Goal: Task Accomplishment & Management: Use online tool/utility

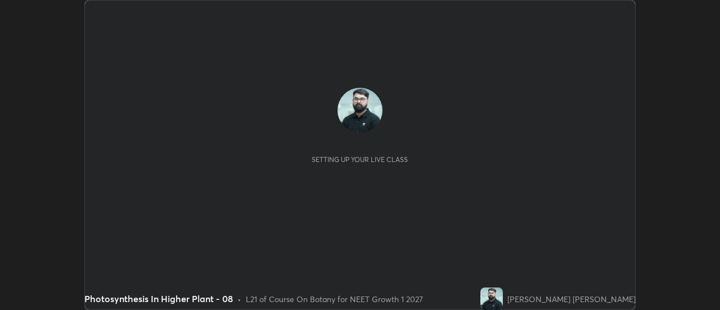
scroll to position [310, 720]
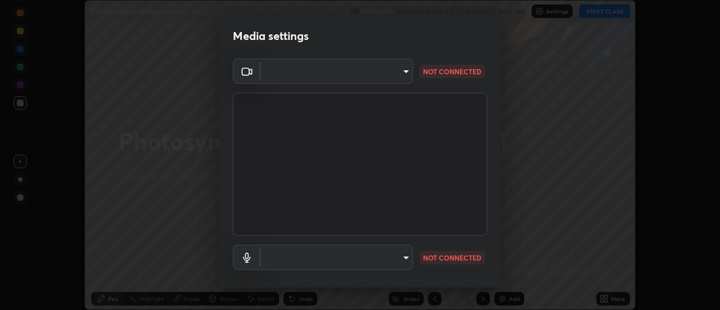
type input "985e4b1f72fc3b9494b48cef3b79fe3b682f9ae0bb15c20acfe574fe2aaad349"
type input "43e4aca742f9233188ca9c86760f2c266500901f205967e4990b21238306e05c"
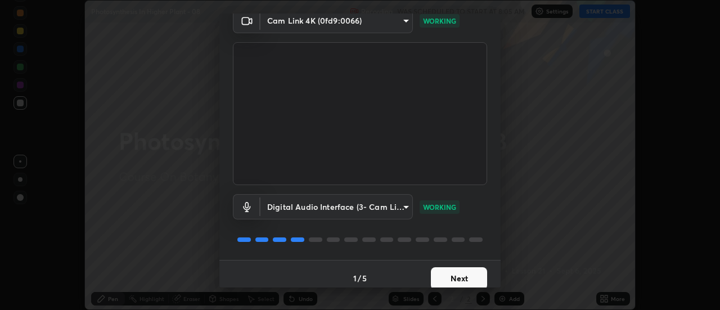
scroll to position [59, 0]
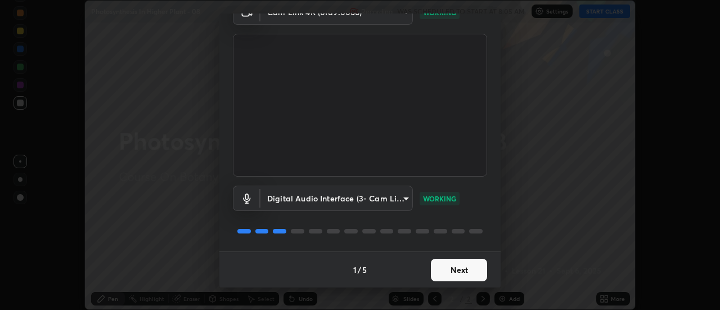
click at [448, 280] on button "Next" at bounding box center [459, 270] width 56 height 23
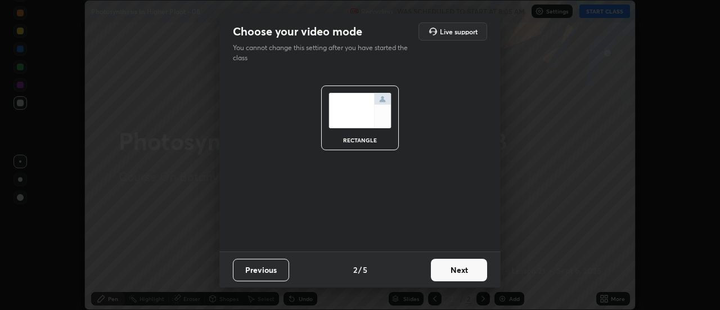
scroll to position [0, 0]
click at [456, 277] on button "Next" at bounding box center [459, 270] width 56 height 23
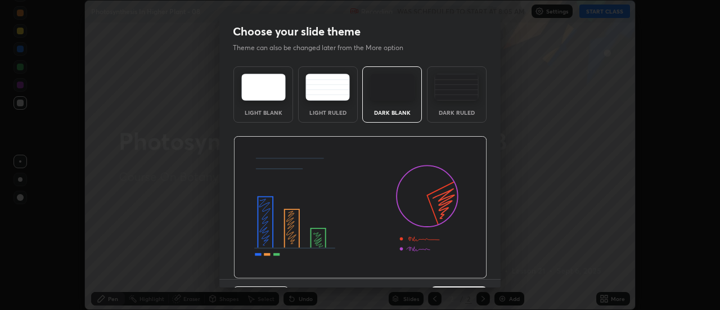
click at [460, 279] on img at bounding box center [361, 207] width 254 height 143
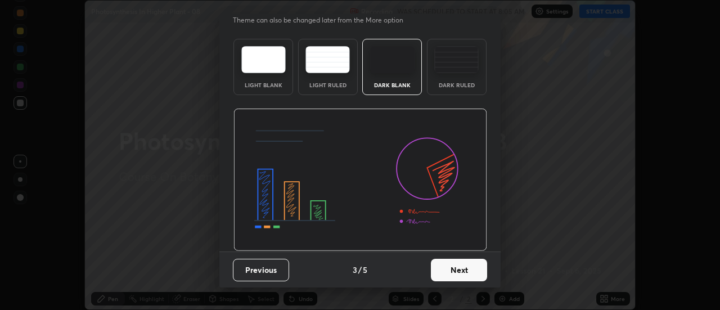
click at [469, 271] on button "Next" at bounding box center [459, 270] width 56 height 23
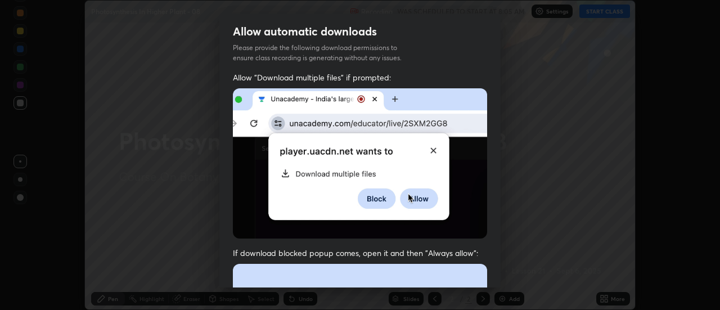
click at [482, 238] on div "Allow "Download multiple files" if prompted: If download blocked popup comes, o…" at bounding box center [360, 309] width 281 height 474
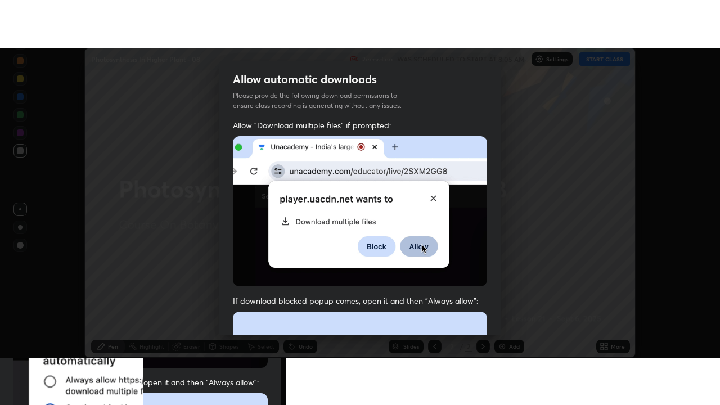
scroll to position [289, 0]
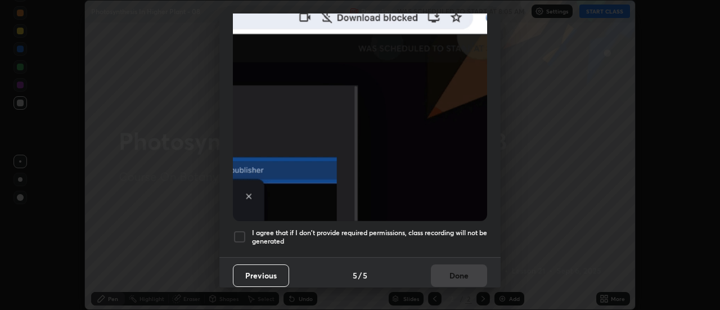
click at [467, 235] on h5 "I agree that if I don't provide required permissions, class recording will not …" at bounding box center [369, 237] width 235 height 17
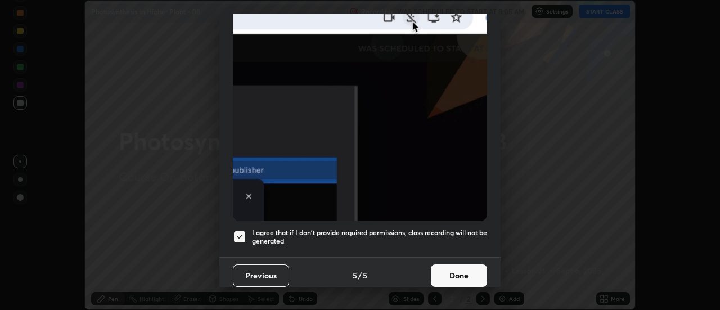
click at [464, 274] on button "Done" at bounding box center [459, 276] width 56 height 23
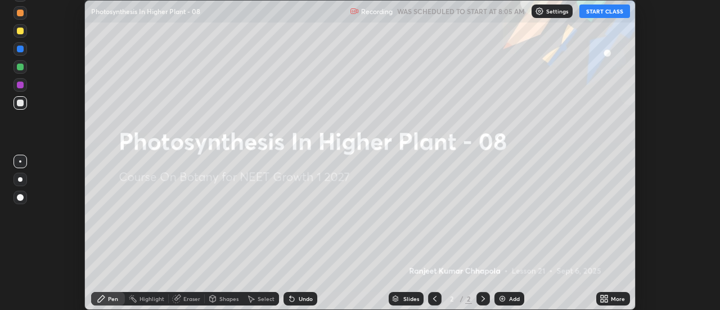
click at [611, 297] on div "More" at bounding box center [614, 299] width 34 height 14
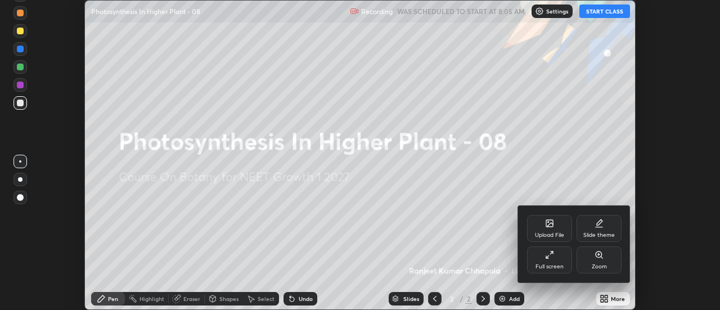
click at [553, 257] on icon at bounding box center [549, 254] width 9 height 9
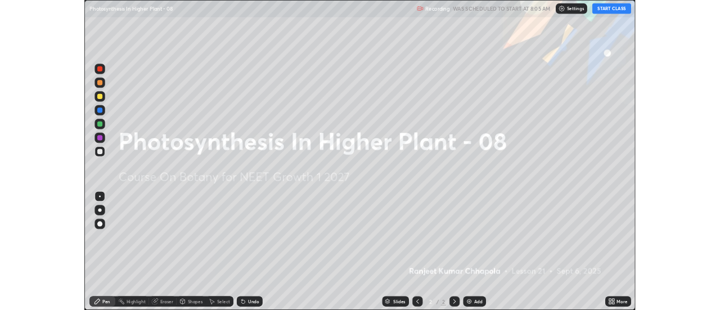
scroll to position [405, 720]
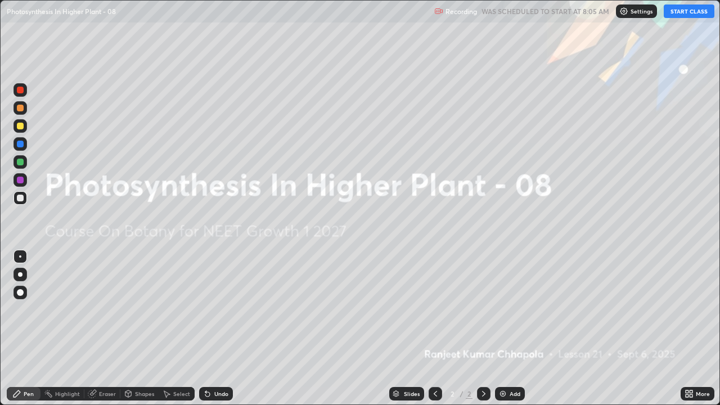
click at [686, 8] on button "START CLASS" at bounding box center [689, 12] width 51 height 14
click at [692, 310] on icon at bounding box center [691, 396] width 3 height 3
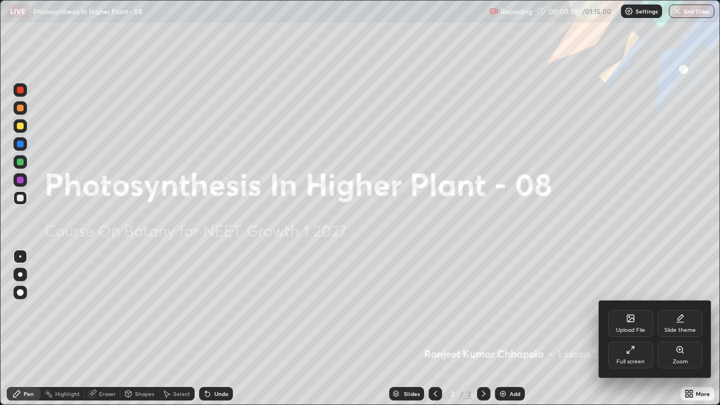
click at [633, 310] on div "Upload File" at bounding box center [630, 323] width 45 height 27
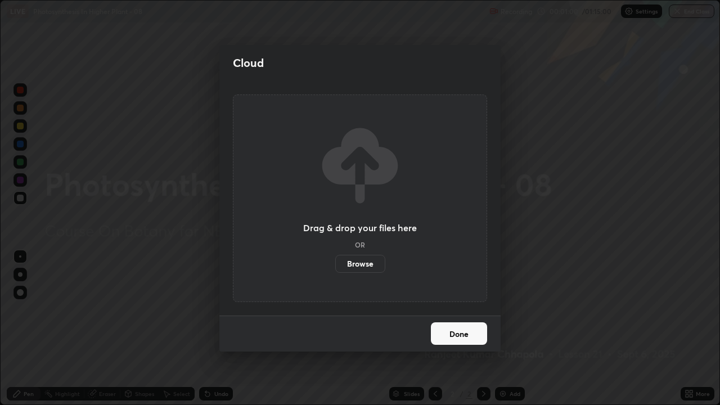
click at [371, 266] on label "Browse" at bounding box center [360, 264] width 50 height 18
click at [335, 266] on input "Browse" at bounding box center [335, 264] width 0 height 18
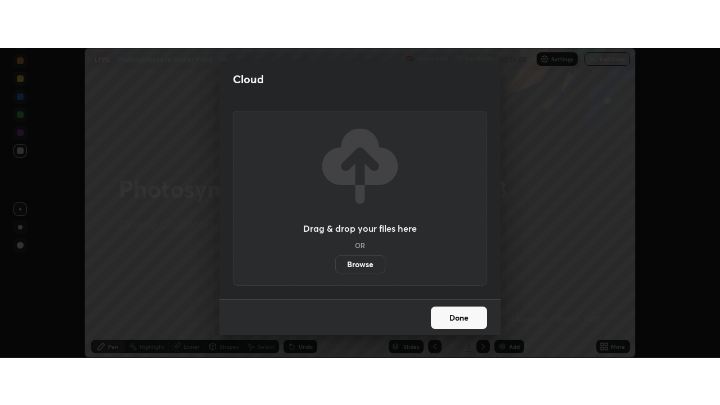
scroll to position [55974, 55564]
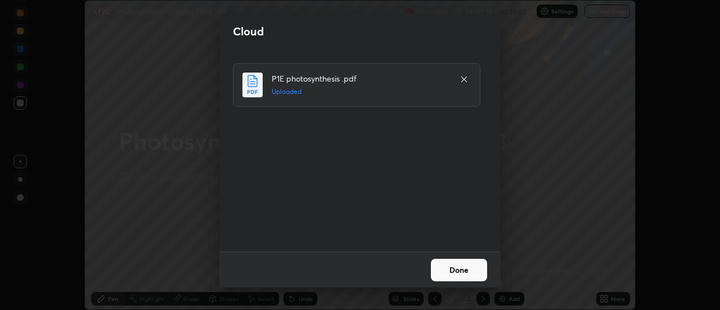
click at [455, 261] on button "Done" at bounding box center [459, 270] width 56 height 23
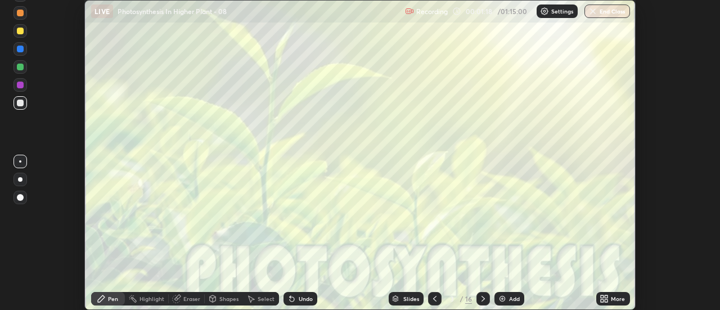
click at [608, 301] on icon at bounding box center [607, 300] width 3 height 3
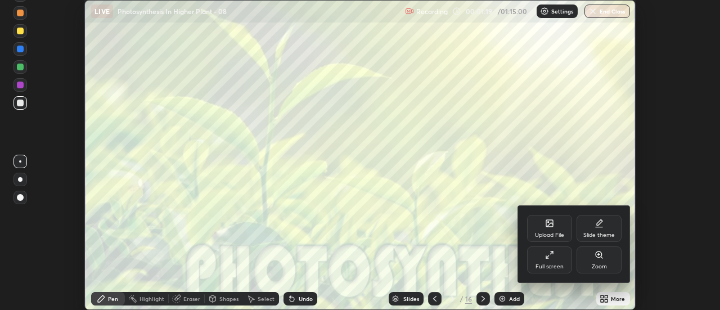
click at [554, 262] on div "Full screen" at bounding box center [549, 260] width 45 height 27
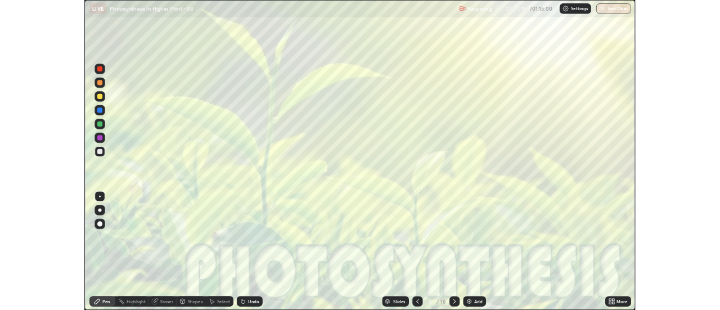
scroll to position [405, 720]
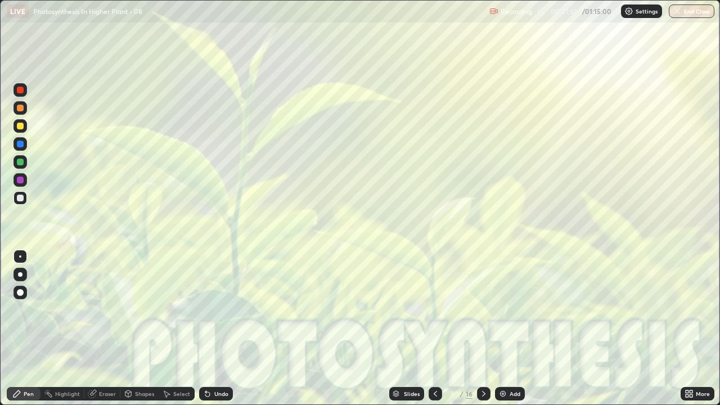
click at [435, 310] on icon at bounding box center [435, 393] width 9 height 9
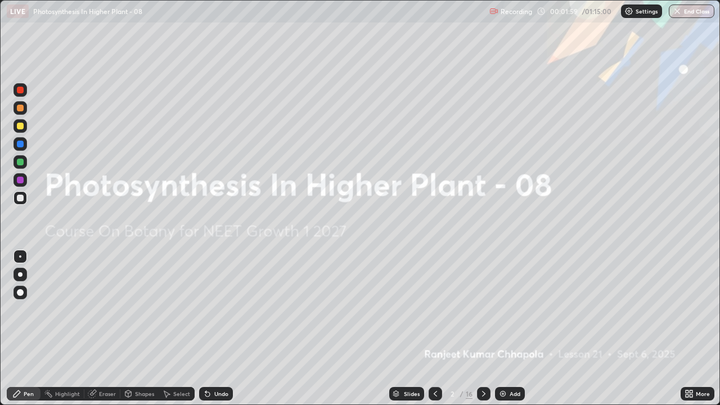
click at [486, 310] on icon at bounding box center [484, 393] width 9 height 9
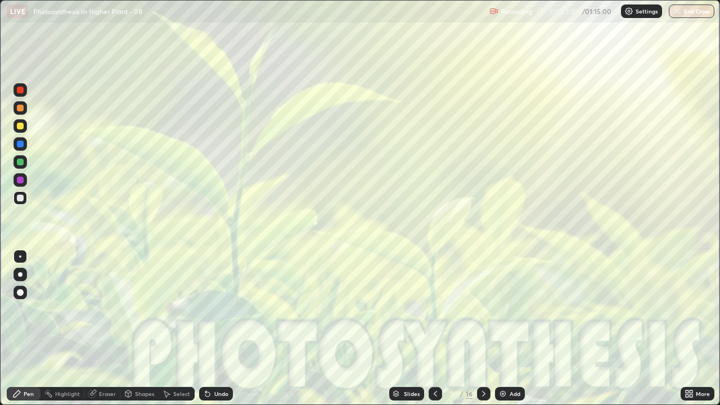
click at [483, 310] on icon at bounding box center [484, 393] width 9 height 9
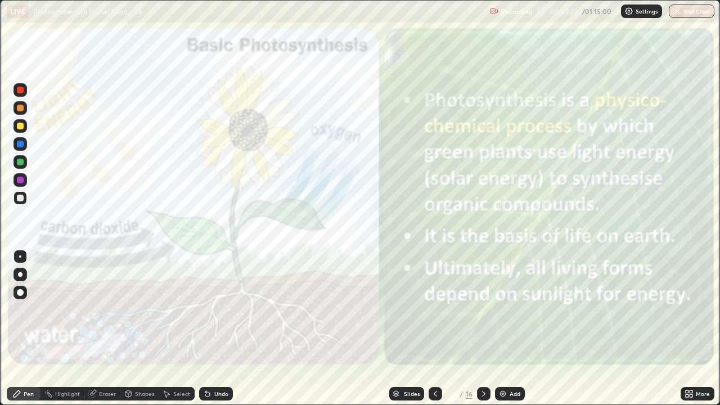
click at [21, 89] on div at bounding box center [20, 90] width 7 height 7
click at [20, 275] on div at bounding box center [20, 274] width 5 height 5
click at [480, 310] on icon at bounding box center [484, 393] width 9 height 9
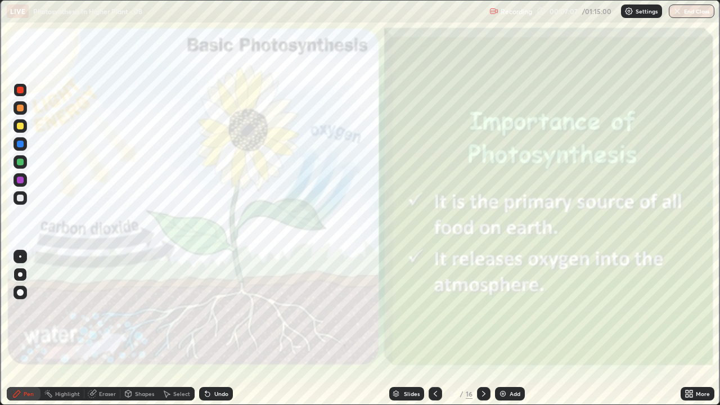
click at [483, 310] on icon at bounding box center [484, 393] width 9 height 9
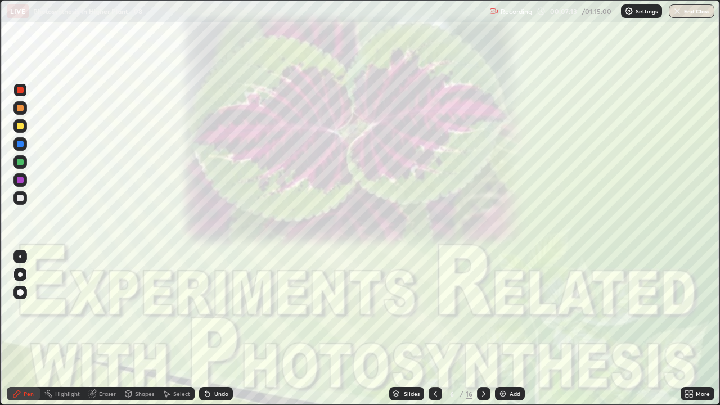
click at [483, 310] on icon at bounding box center [484, 393] width 9 height 9
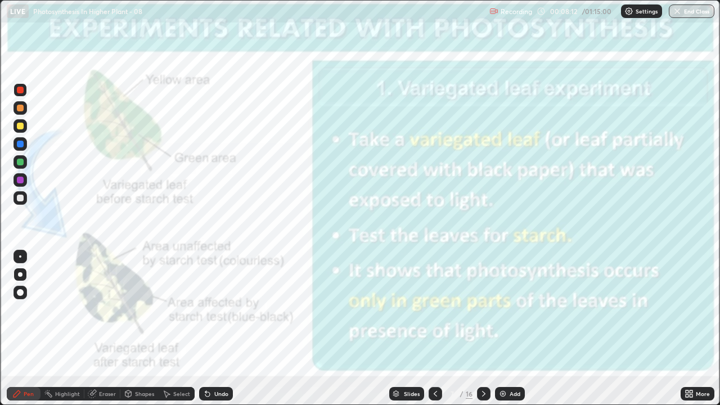
click at [484, 310] on icon at bounding box center [484, 393] width 9 height 9
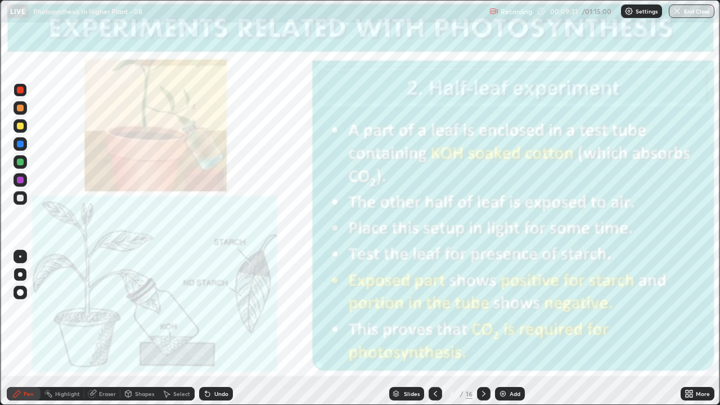
click at [482, 310] on div at bounding box center [484, 394] width 14 height 14
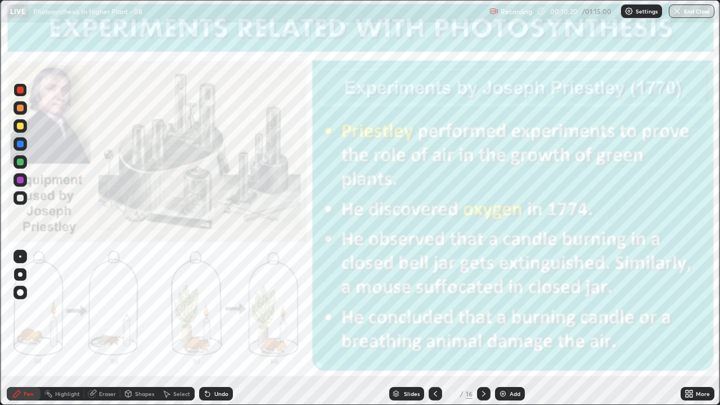
click at [484, 310] on icon at bounding box center [484, 393] width 9 height 9
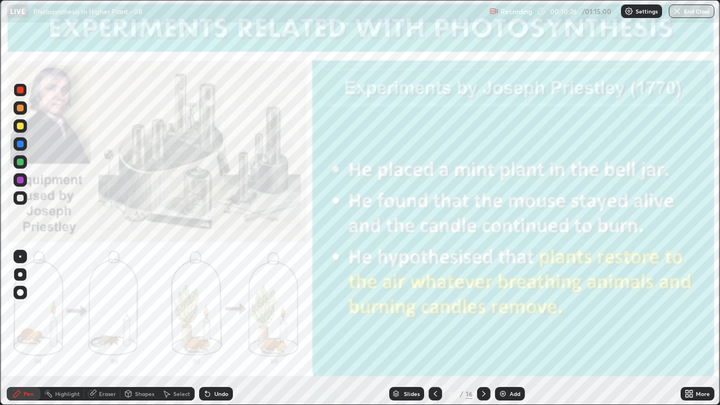
click at [483, 310] on icon at bounding box center [484, 393] width 9 height 9
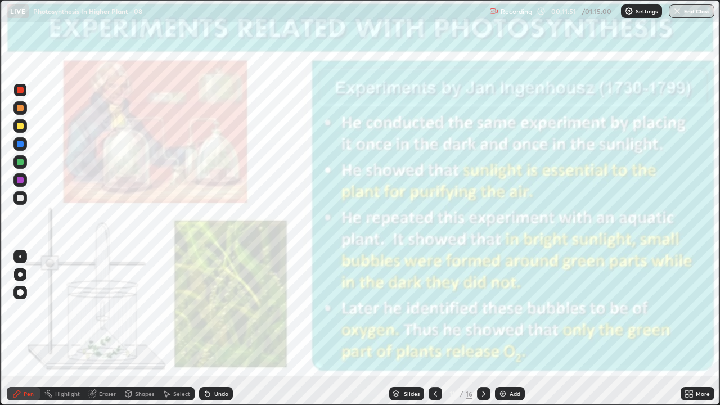
click at [483, 310] on icon at bounding box center [484, 393] width 9 height 9
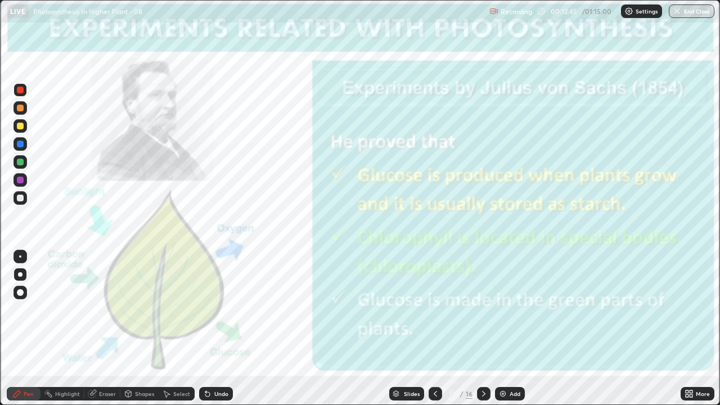
click at [482, 310] on icon at bounding box center [483, 394] width 3 height 6
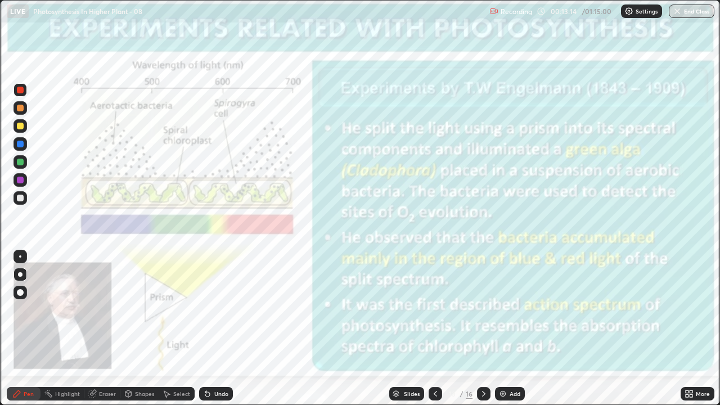
click at [217, 310] on div "Undo" at bounding box center [216, 394] width 34 height 14
click at [218, 310] on div "Undo" at bounding box center [221, 394] width 14 height 6
click at [216, 310] on div "Undo" at bounding box center [221, 394] width 14 height 6
click at [215, 310] on div "Undo" at bounding box center [216, 394] width 34 height 14
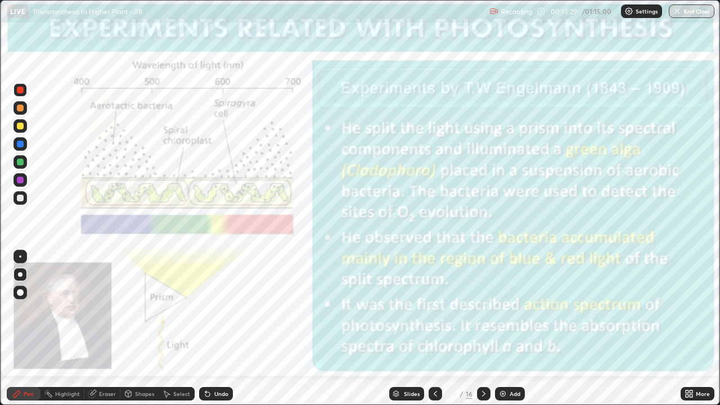
click at [19, 182] on div at bounding box center [20, 180] width 7 height 7
click at [20, 200] on div at bounding box center [20, 198] width 7 height 7
click at [19, 127] on div at bounding box center [20, 126] width 7 height 7
click at [21, 147] on div at bounding box center [20, 144] width 7 height 7
click at [478, 310] on div at bounding box center [484, 394] width 14 height 14
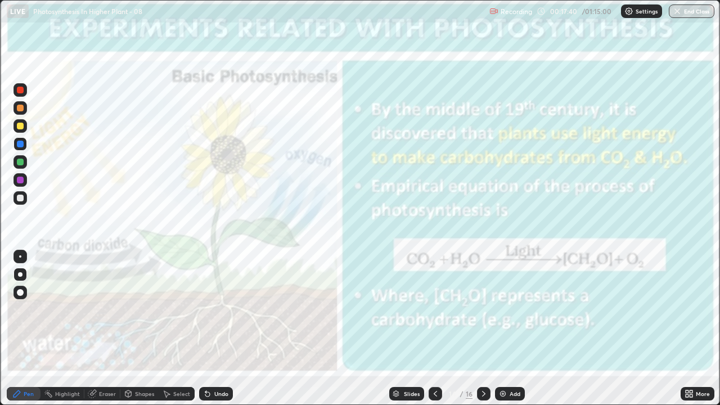
click at [483, 310] on icon at bounding box center [484, 393] width 9 height 9
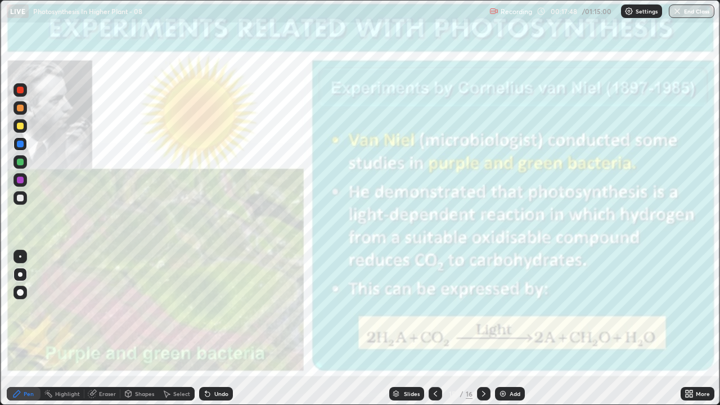
click at [435, 310] on icon at bounding box center [435, 393] width 9 height 9
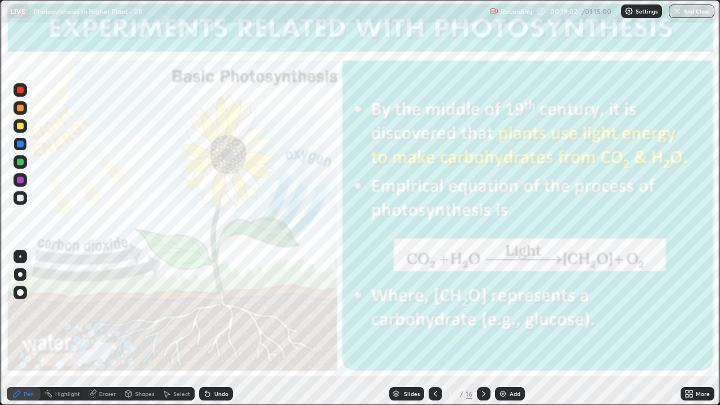
click at [483, 310] on div at bounding box center [484, 394] width 14 height 14
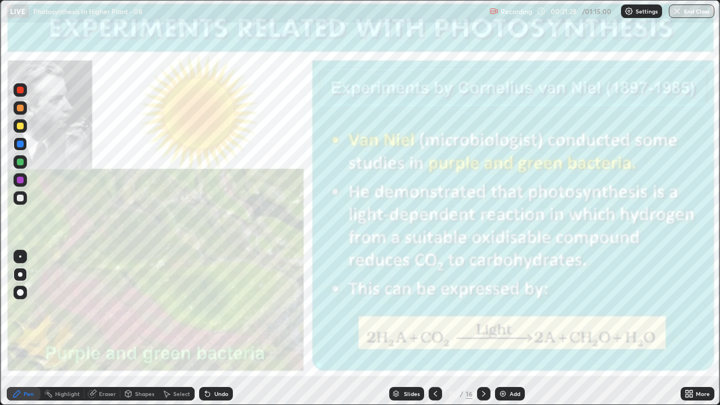
click at [483, 310] on icon at bounding box center [484, 393] width 9 height 9
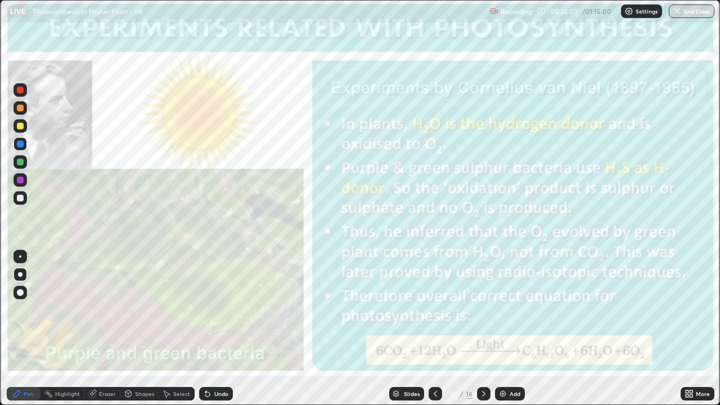
click at [484, 310] on icon at bounding box center [483, 394] width 3 height 6
click at [482, 310] on icon at bounding box center [484, 393] width 9 height 9
click at [691, 310] on icon at bounding box center [691, 396] width 3 height 3
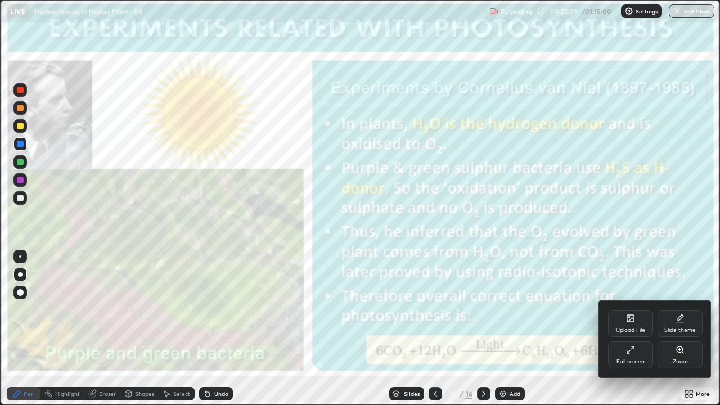
click at [634, 310] on div "Upload File" at bounding box center [630, 323] width 45 height 27
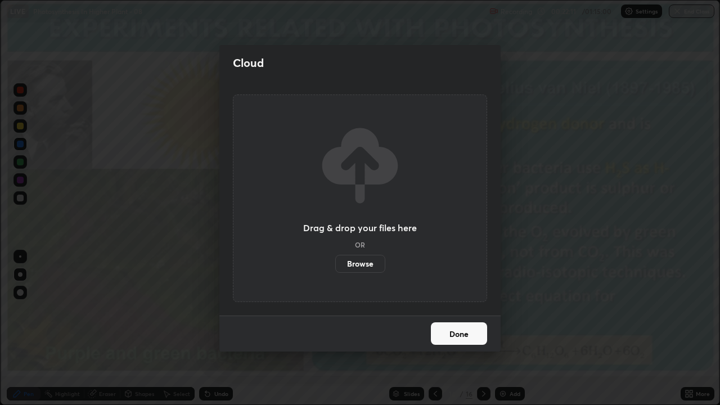
click at [353, 265] on label "Browse" at bounding box center [360, 264] width 50 height 18
click at [335, 265] on input "Browse" at bounding box center [335, 264] width 0 height 18
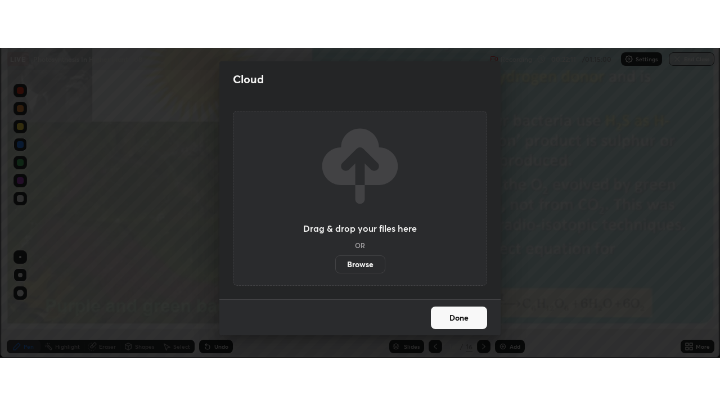
scroll to position [55974, 55564]
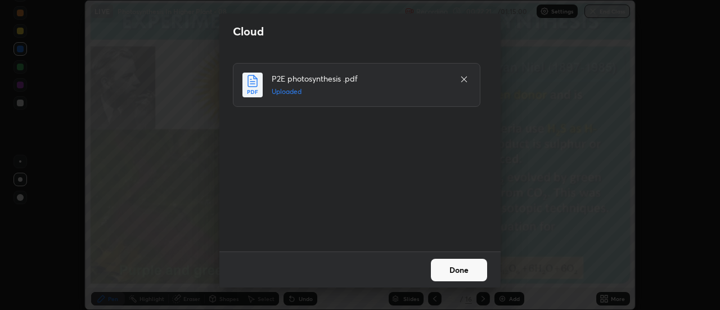
click at [450, 270] on button "Done" at bounding box center [459, 270] width 56 height 23
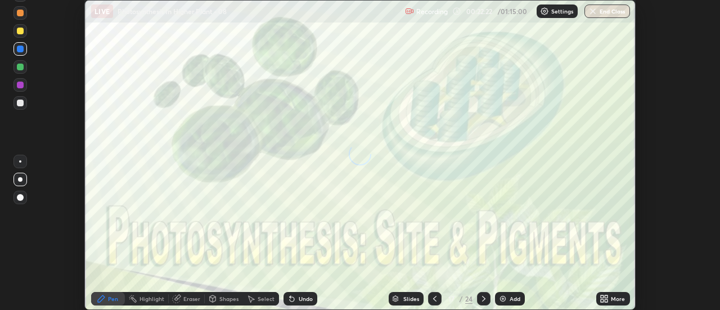
click at [607, 299] on icon at bounding box center [607, 300] width 3 height 3
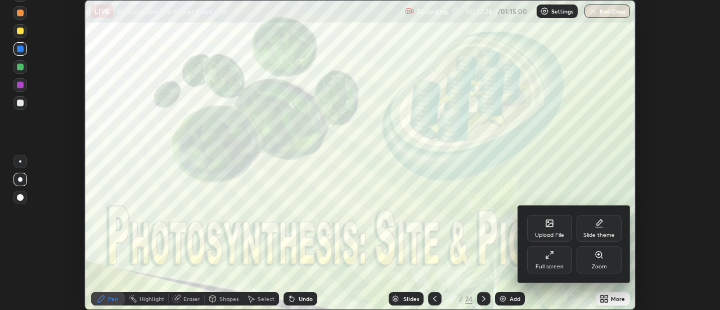
click at [556, 265] on div "Full screen" at bounding box center [550, 267] width 28 height 6
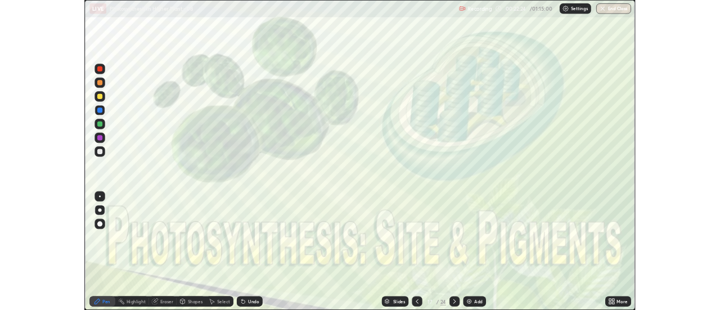
scroll to position [405, 720]
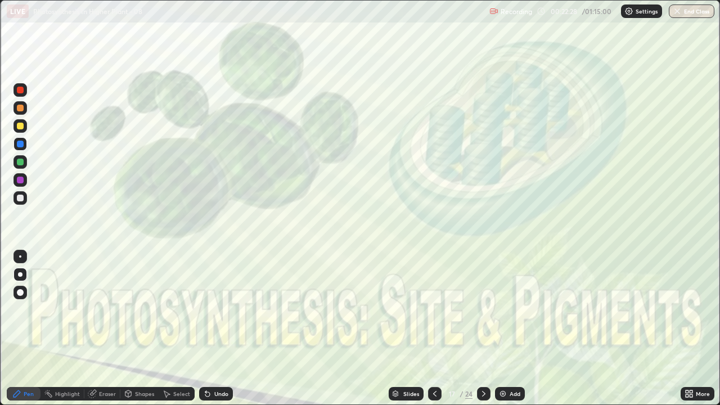
click at [483, 310] on icon at bounding box center [484, 393] width 9 height 9
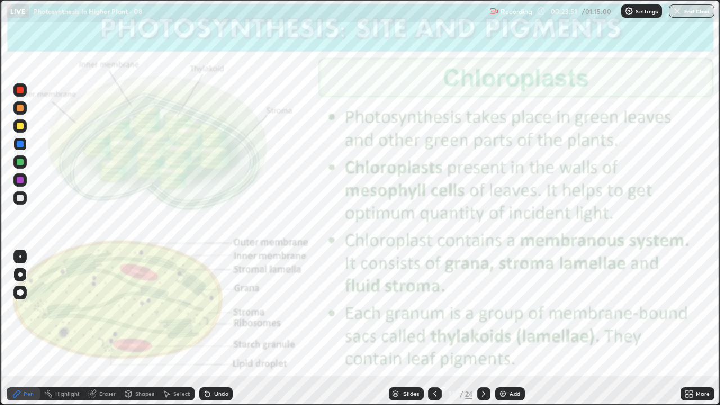
click at [482, 310] on icon at bounding box center [483, 394] width 3 height 6
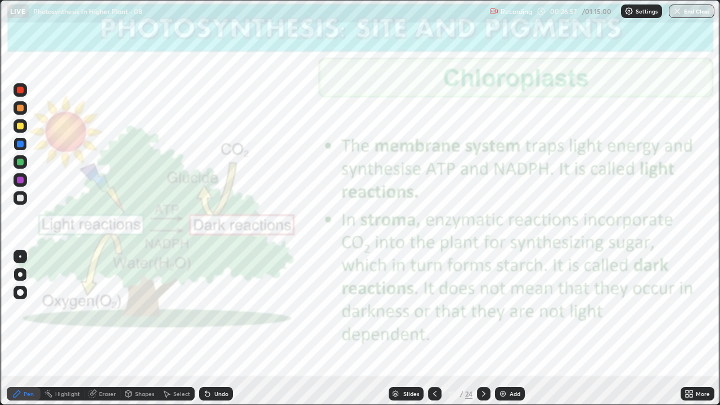
click at [483, 310] on icon at bounding box center [484, 393] width 9 height 9
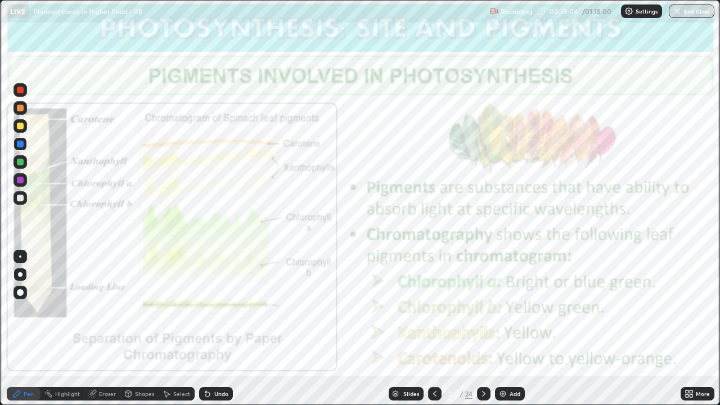
click at [482, 310] on icon at bounding box center [483, 394] width 3 height 6
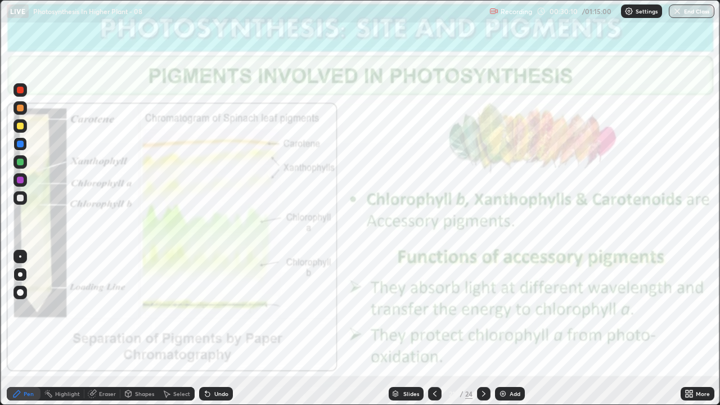
click at [484, 310] on icon at bounding box center [483, 394] width 3 height 6
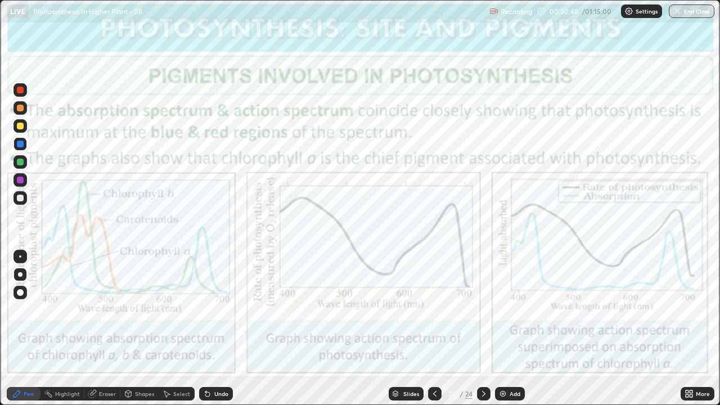
click at [59, 310] on div "Highlight" at bounding box center [67, 394] width 25 height 6
click at [19, 310] on icon at bounding box center [17, 394] width 7 height 7
click at [20, 180] on div at bounding box center [20, 180] width 7 height 7
click at [58, 310] on div "Highlight" at bounding box center [67, 394] width 25 height 6
click at [483, 310] on icon at bounding box center [484, 393] width 9 height 9
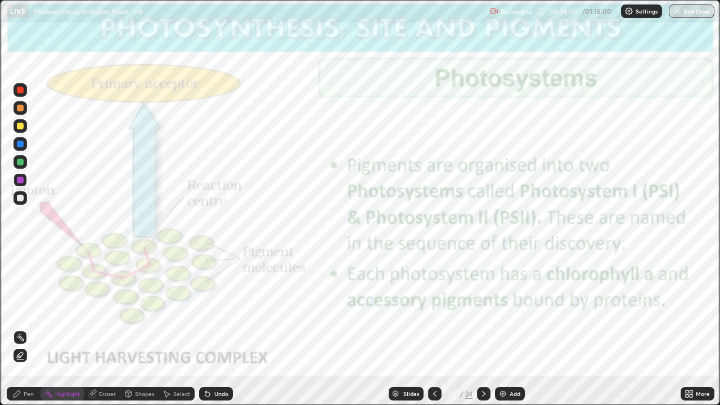
click at [28, 310] on div "Pen" at bounding box center [29, 394] width 10 height 6
click at [206, 310] on icon at bounding box center [207, 394] width 5 height 5
click at [484, 310] on icon at bounding box center [484, 393] width 9 height 9
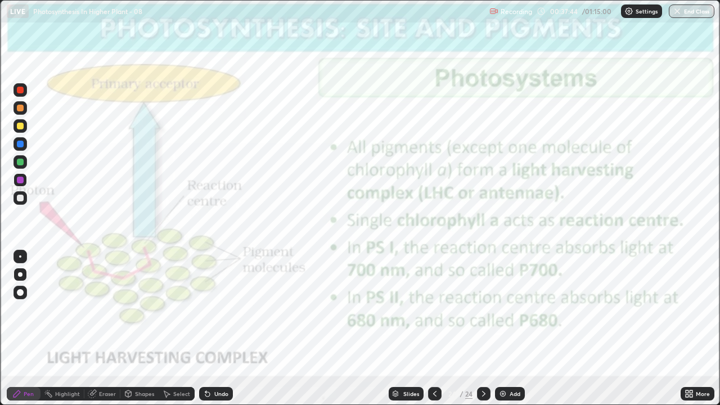
click at [486, 310] on icon at bounding box center [484, 393] width 9 height 9
click at [687, 310] on icon at bounding box center [687, 392] width 3 height 3
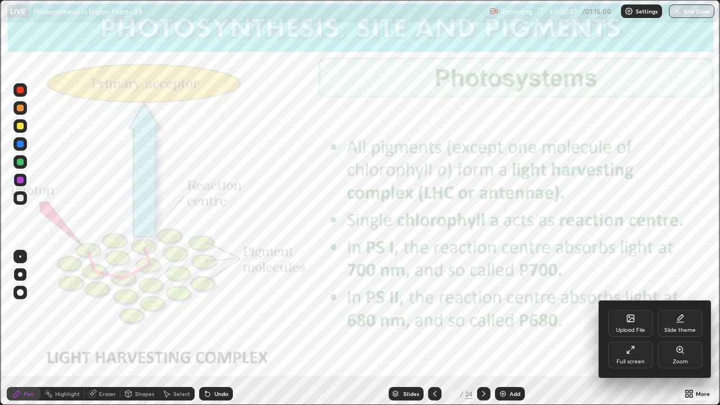
click at [624, 310] on div "Upload File" at bounding box center [630, 323] width 45 height 27
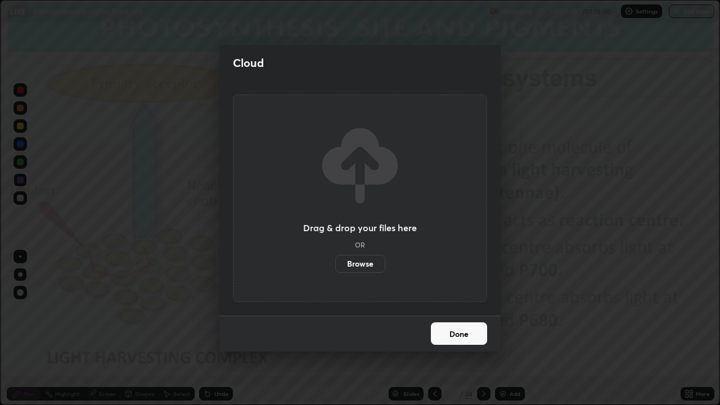
click at [360, 264] on label "Browse" at bounding box center [360, 264] width 50 height 18
click at [335, 264] on input "Browse" at bounding box center [335, 264] width 0 height 18
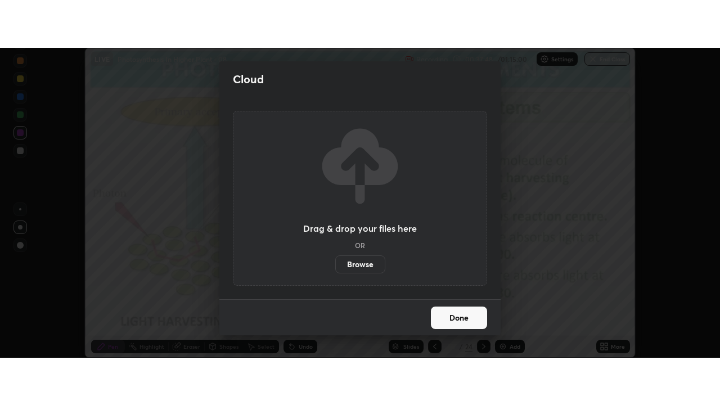
scroll to position [55974, 55564]
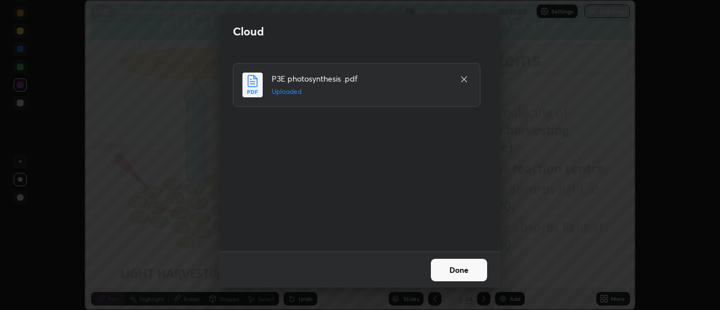
click at [467, 278] on button "Done" at bounding box center [459, 270] width 56 height 23
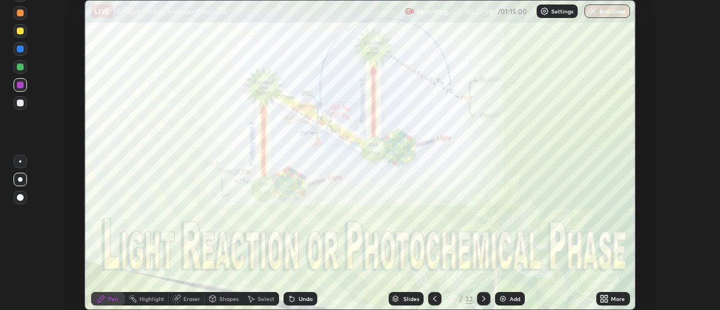
click at [483, 299] on icon at bounding box center [484, 298] width 9 height 9
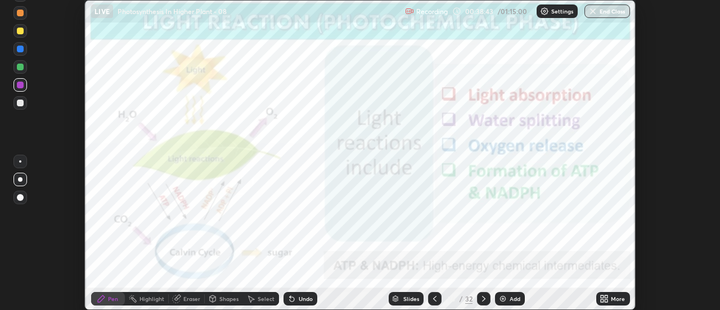
click at [612, 304] on div "More" at bounding box center [614, 299] width 34 height 14
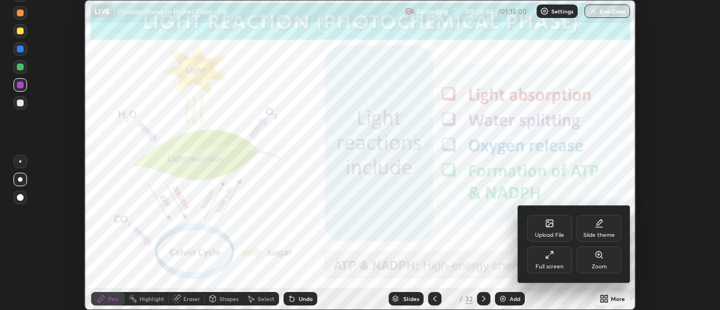
click at [560, 264] on div "Full screen" at bounding box center [550, 267] width 28 height 6
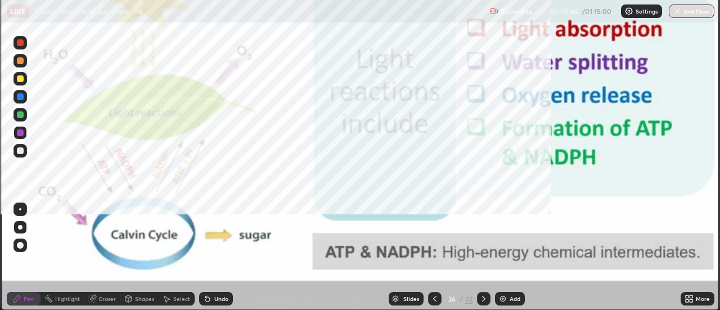
scroll to position [405, 720]
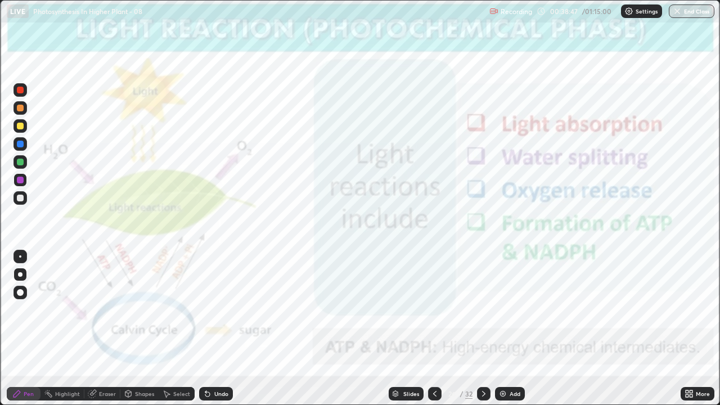
click at [218, 310] on div "Undo" at bounding box center [221, 394] width 14 height 6
click at [222, 310] on div "Undo" at bounding box center [216, 394] width 34 height 14
click at [484, 310] on icon at bounding box center [484, 393] width 9 height 9
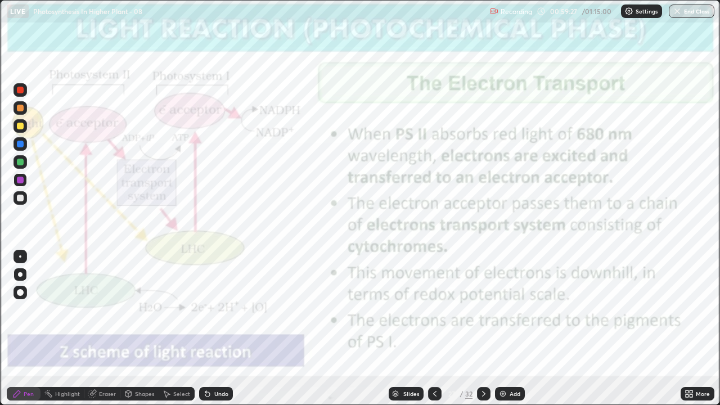
click at [71, 310] on div "Highlight" at bounding box center [67, 394] width 25 height 6
click at [65, 310] on div "Highlight" at bounding box center [67, 394] width 25 height 6
click at [21, 198] on div at bounding box center [20, 198] width 7 height 7
click at [20, 180] on div at bounding box center [20, 180] width 7 height 7
click at [68, 310] on div "Highlight" at bounding box center [63, 394] width 44 height 14
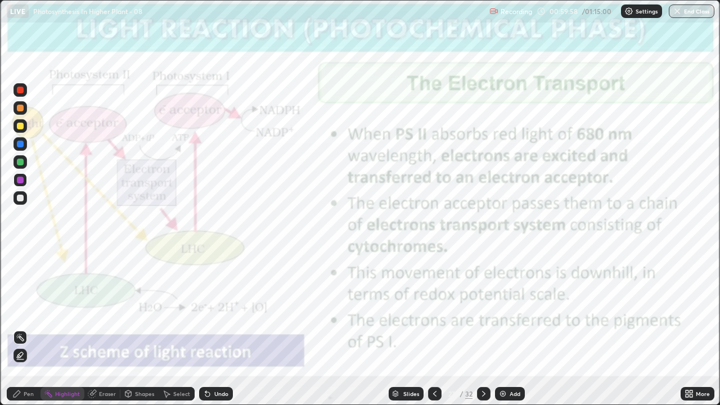
click at [27, 310] on div "Pen" at bounding box center [29, 394] width 10 height 6
click at [31, 310] on div "Pen" at bounding box center [29, 394] width 10 height 6
click at [218, 310] on div "Undo" at bounding box center [221, 394] width 14 height 6
click at [482, 310] on icon at bounding box center [484, 393] width 9 height 9
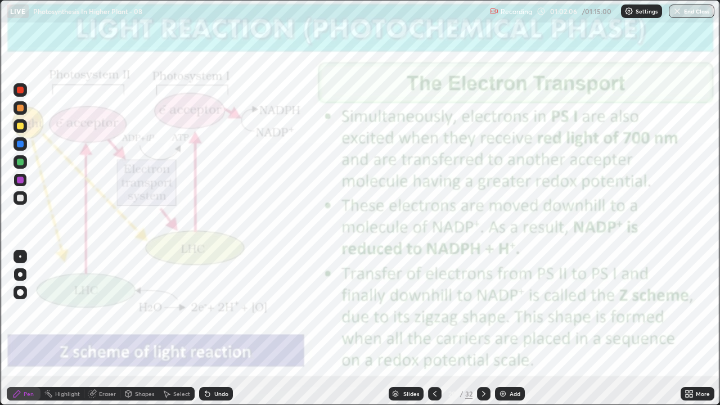
click at [483, 310] on icon at bounding box center [484, 393] width 9 height 9
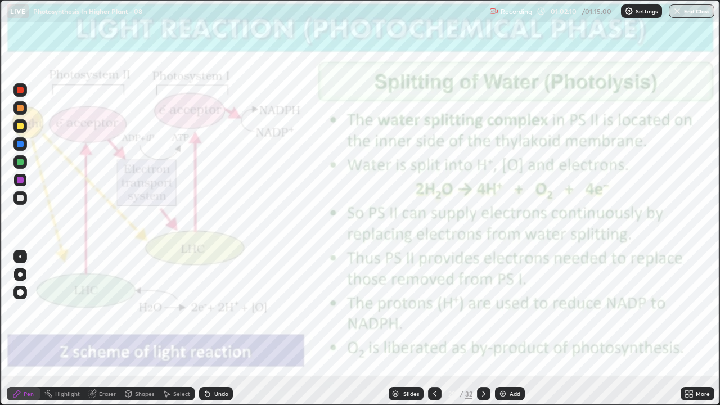
click at [483, 310] on icon at bounding box center [484, 393] width 9 height 9
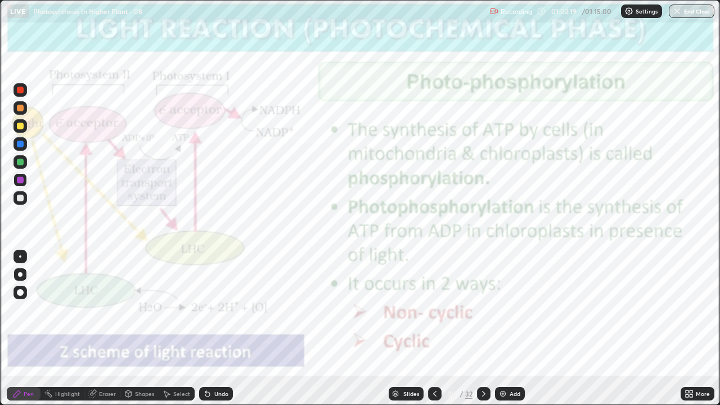
click at [483, 310] on icon at bounding box center [484, 393] width 9 height 9
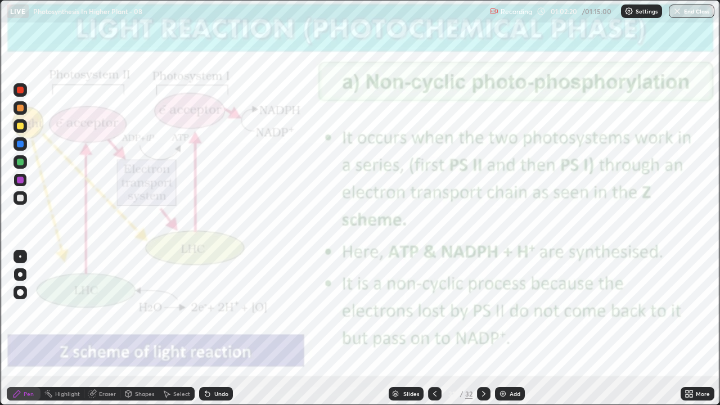
click at [436, 310] on icon at bounding box center [435, 393] width 9 height 9
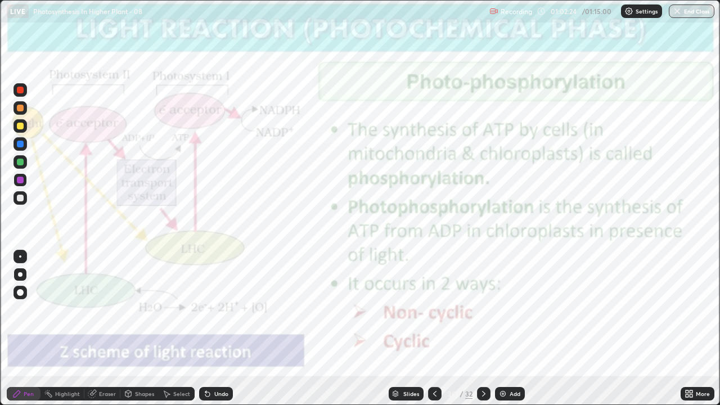
click at [482, 310] on icon at bounding box center [484, 393] width 9 height 9
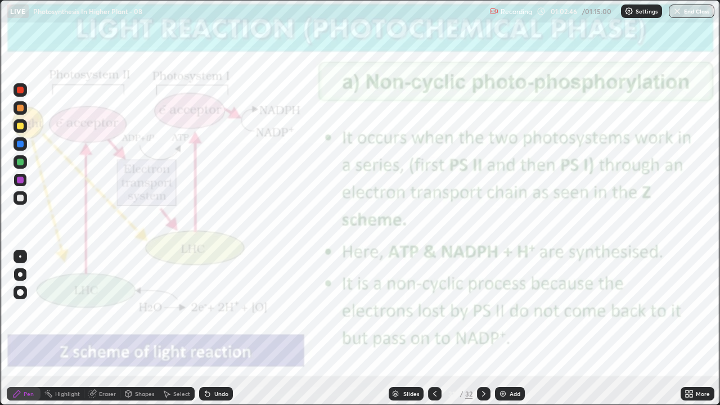
click at [482, 310] on icon at bounding box center [484, 393] width 9 height 9
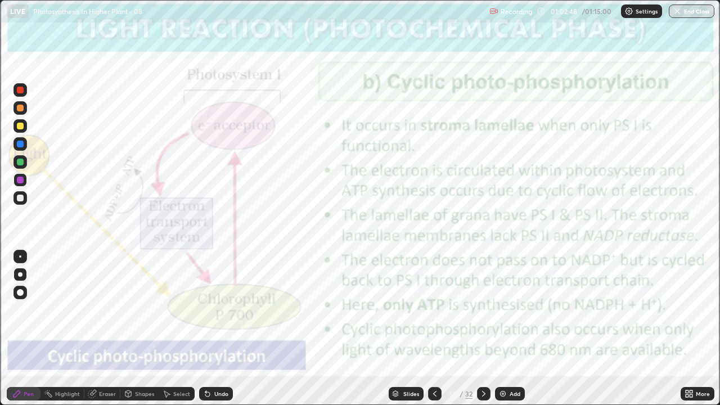
click at [433, 310] on icon at bounding box center [435, 393] width 9 height 9
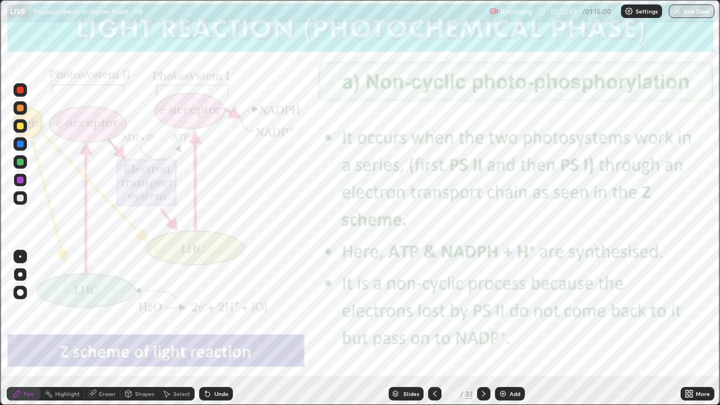
click at [483, 310] on icon at bounding box center [484, 393] width 9 height 9
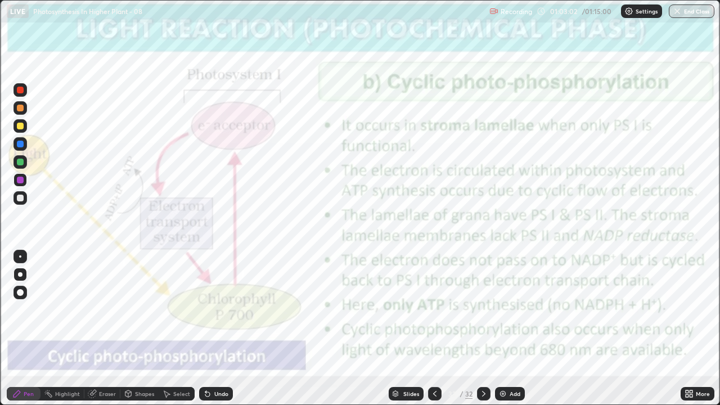
click at [435, 310] on icon at bounding box center [435, 393] width 9 height 9
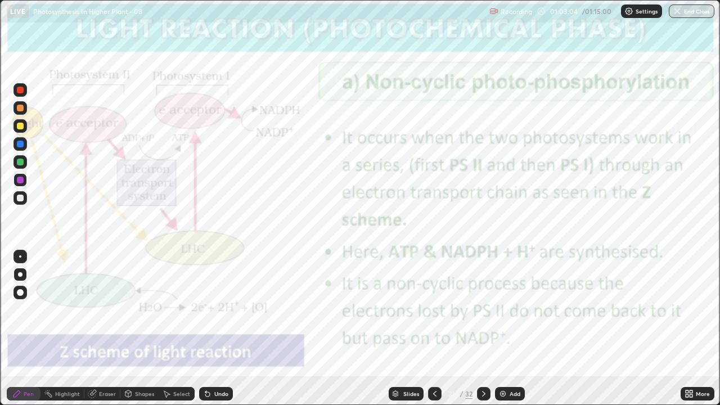
click at [495, 310] on div "Slides 31 / 32 Add" at bounding box center [457, 394] width 448 height 23
click at [483, 310] on icon at bounding box center [484, 393] width 9 height 9
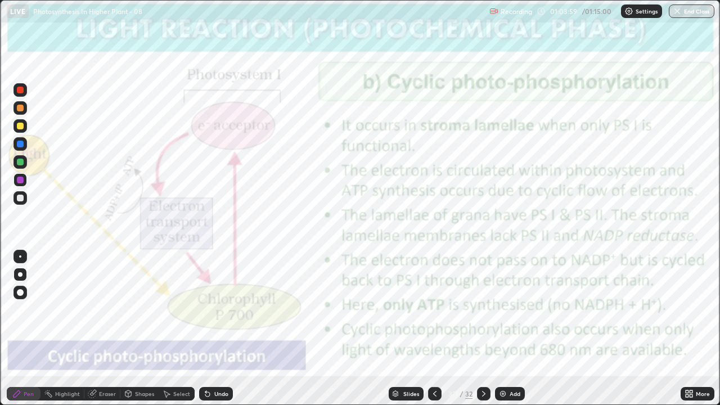
click at [483, 310] on icon at bounding box center [484, 393] width 9 height 9
click at [691, 310] on icon at bounding box center [691, 396] width 3 height 3
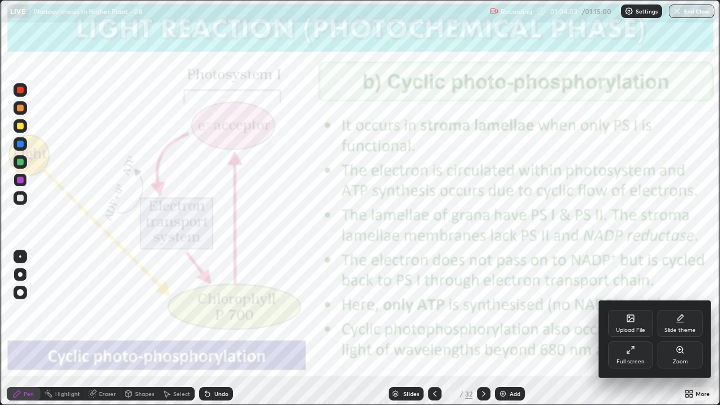
click at [630, 310] on div "Full screen" at bounding box center [631, 362] width 28 height 6
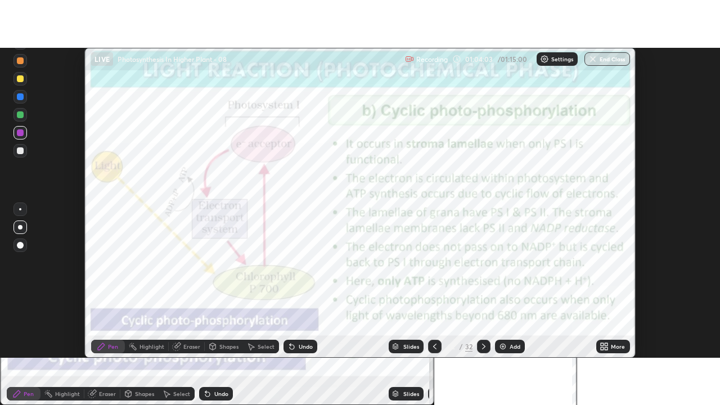
scroll to position [55974, 55564]
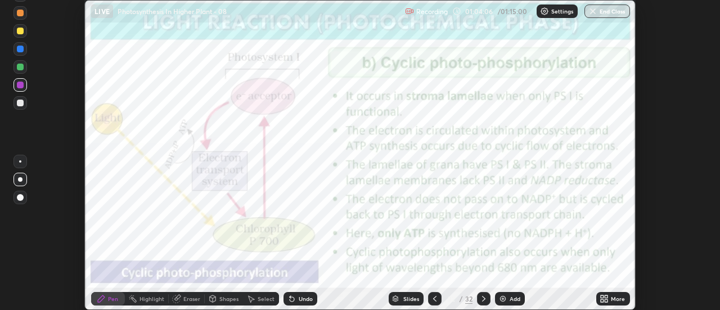
click at [607, 299] on icon at bounding box center [607, 300] width 3 height 3
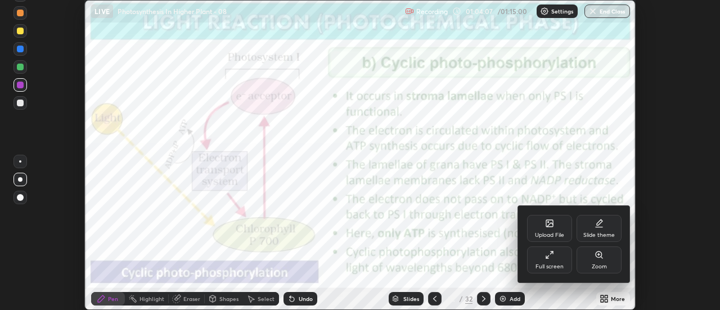
click at [545, 227] on div "Upload File" at bounding box center [549, 228] width 45 height 27
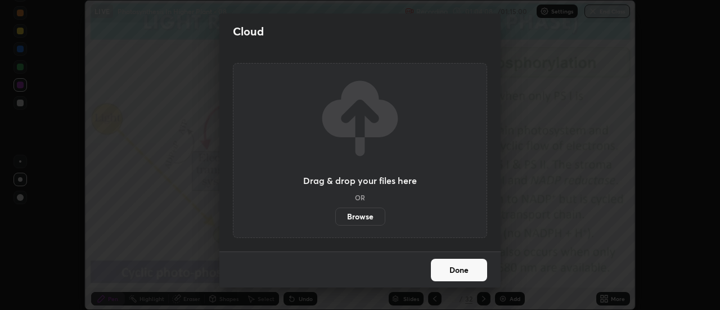
click at [365, 214] on label "Browse" at bounding box center [360, 217] width 50 height 18
click at [335, 214] on input "Browse" at bounding box center [335, 217] width 0 height 18
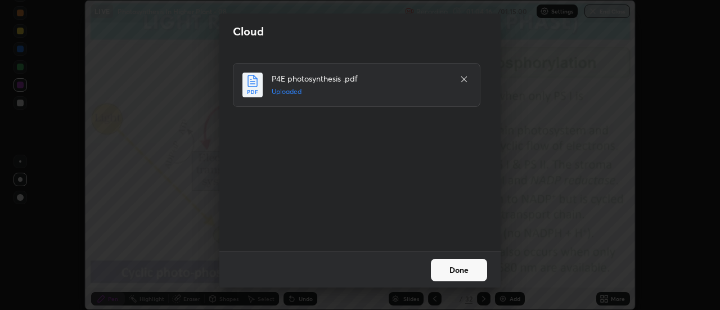
click at [460, 270] on button "Done" at bounding box center [459, 270] width 56 height 23
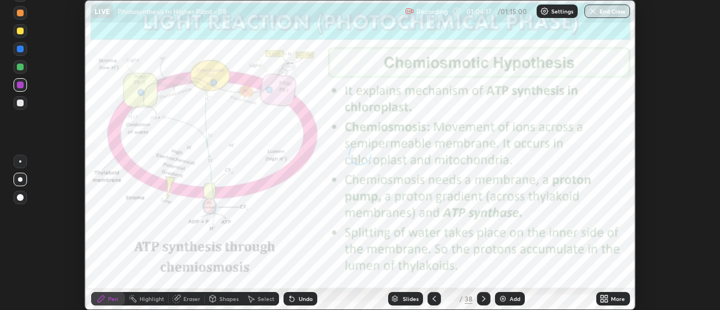
click at [604, 300] on icon at bounding box center [602, 300] width 3 height 3
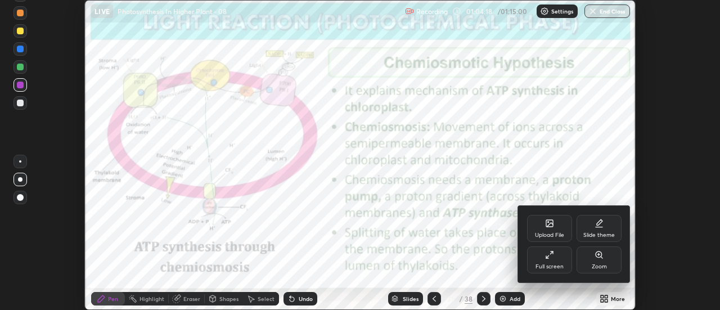
click at [558, 265] on div "Full screen" at bounding box center [550, 267] width 28 height 6
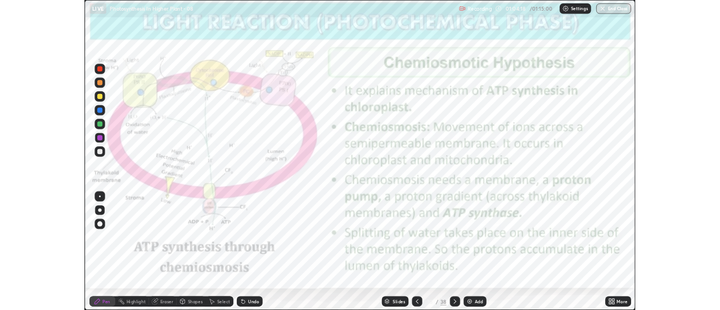
scroll to position [405, 720]
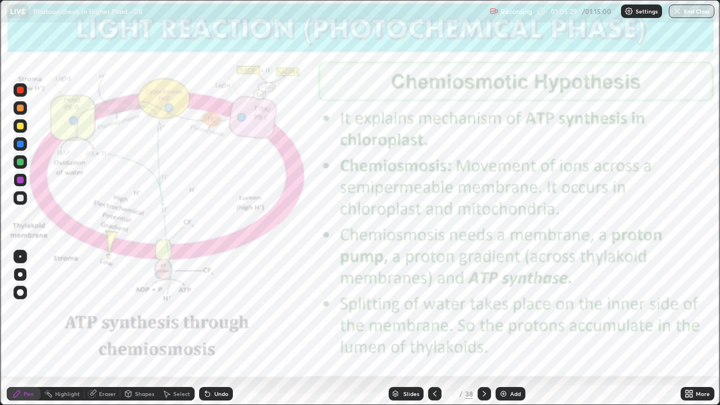
click at [688, 310] on icon at bounding box center [687, 396] width 3 height 3
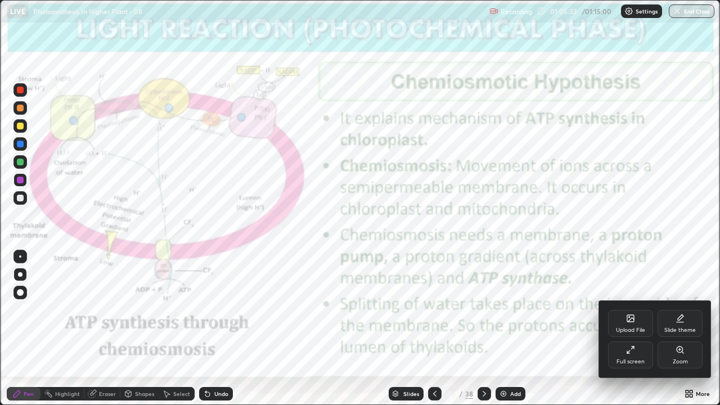
click at [679, 310] on div "Zoom" at bounding box center [680, 362] width 15 height 6
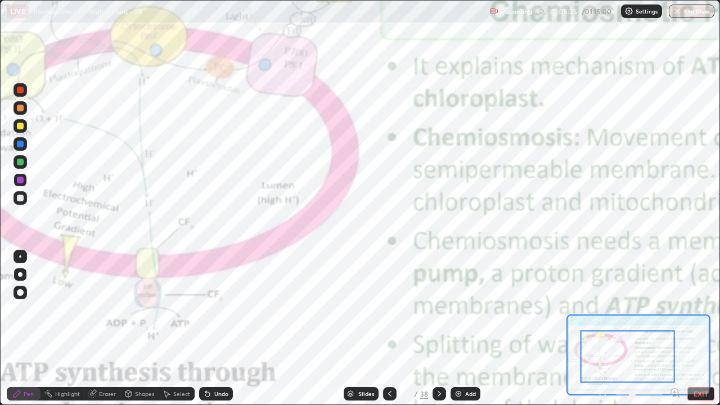
click at [675, 310] on icon at bounding box center [675, 392] width 3 height 0
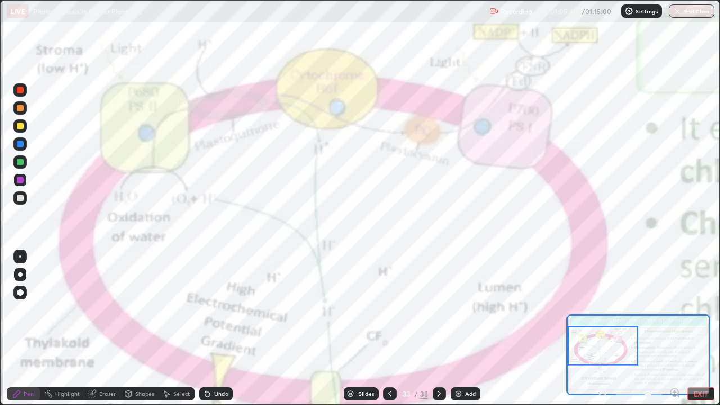
click at [603, 310] on icon at bounding box center [603, 392] width 3 height 0
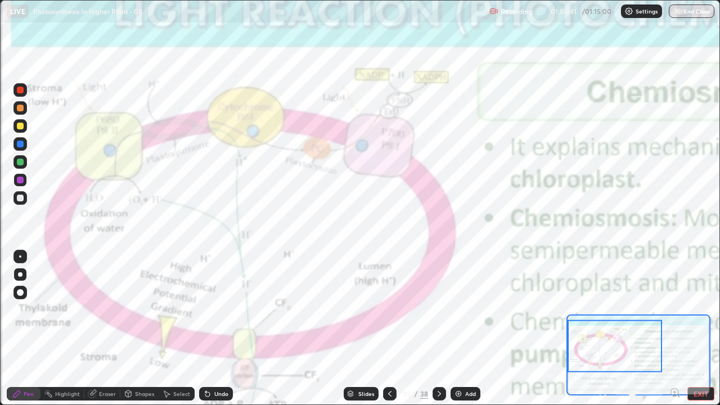
click at [626, 310] on div at bounding box center [615, 346] width 95 height 52
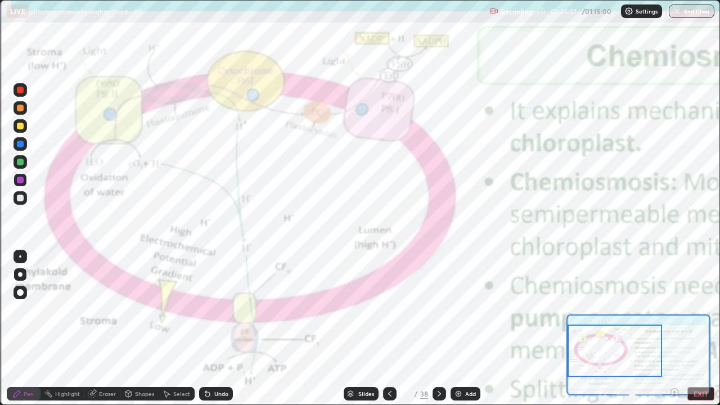
click at [20, 257] on div at bounding box center [20, 257] width 2 height 2
click at [217, 310] on div "Undo" at bounding box center [221, 394] width 14 height 6
click at [219, 310] on div "Undo" at bounding box center [221, 394] width 14 height 6
click at [218, 310] on div "Undo" at bounding box center [221, 394] width 14 height 6
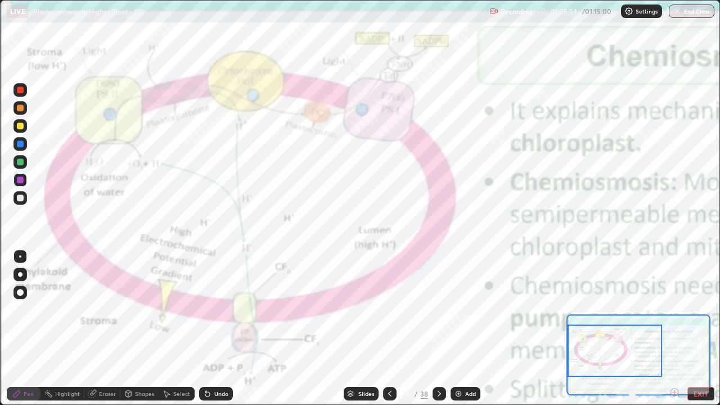
click at [217, 310] on div "Undo" at bounding box center [221, 394] width 14 height 6
click at [216, 310] on div "Undo" at bounding box center [221, 394] width 14 height 6
click at [210, 310] on icon at bounding box center [207, 393] width 9 height 9
click at [214, 310] on div "Undo" at bounding box center [221, 394] width 14 height 6
click at [212, 310] on div "Undo" at bounding box center [216, 394] width 34 height 14
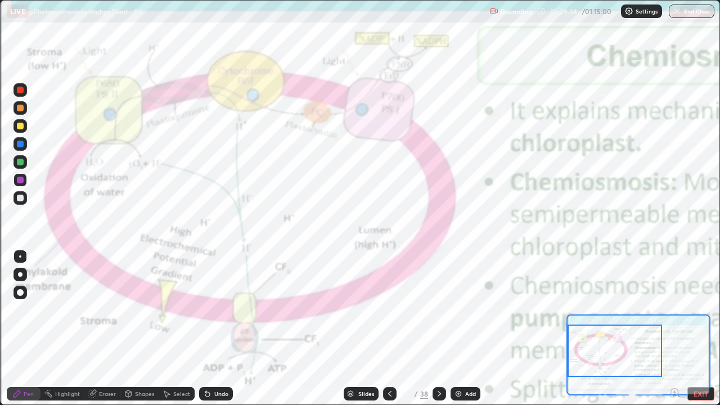
click at [438, 310] on icon at bounding box center [439, 394] width 3 height 6
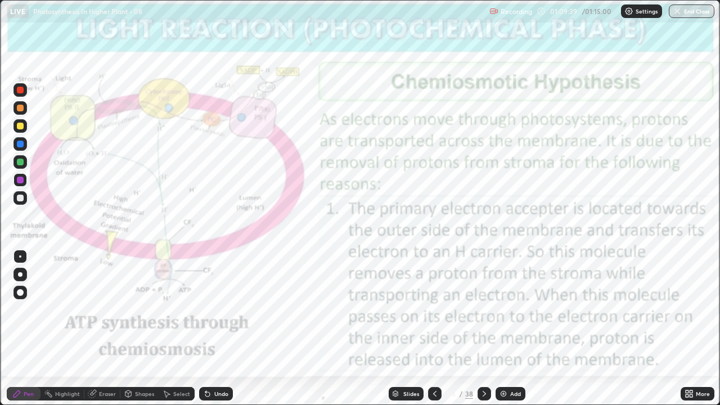
click at [483, 310] on icon at bounding box center [484, 393] width 9 height 9
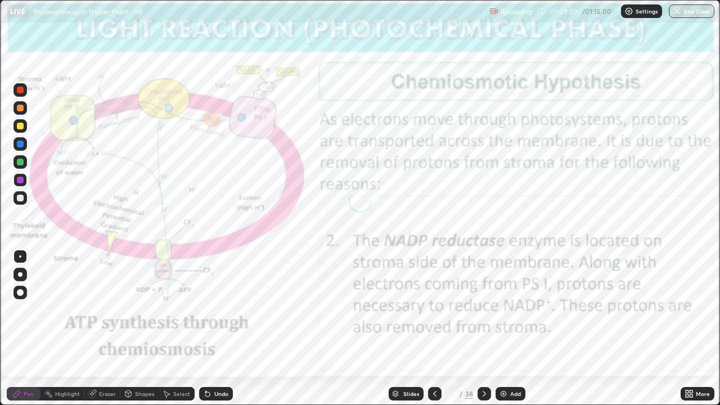
click at [482, 310] on icon at bounding box center [484, 393] width 9 height 9
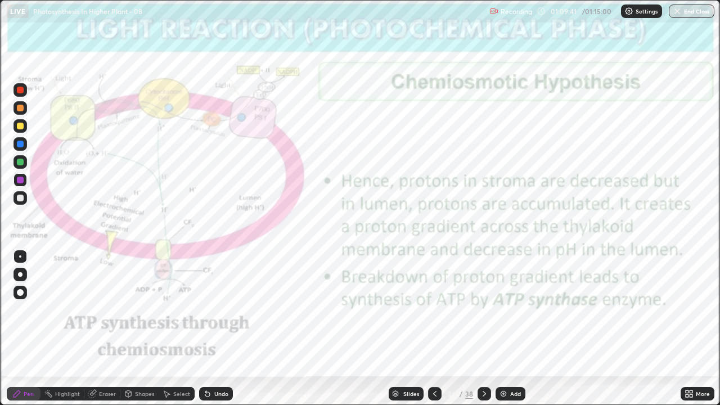
click at [482, 310] on icon at bounding box center [484, 393] width 9 height 9
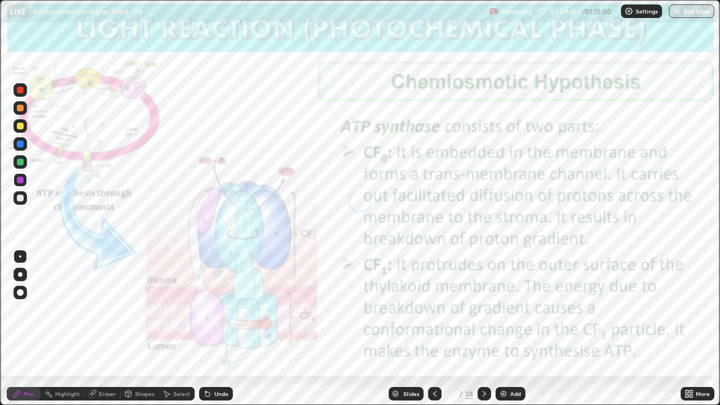
click at [482, 310] on icon at bounding box center [484, 393] width 9 height 9
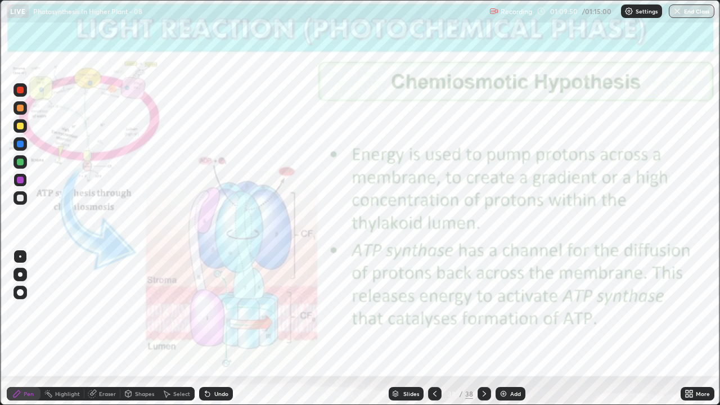
click at [483, 310] on icon at bounding box center [484, 394] width 3 height 6
click at [687, 310] on icon at bounding box center [687, 392] width 3 height 3
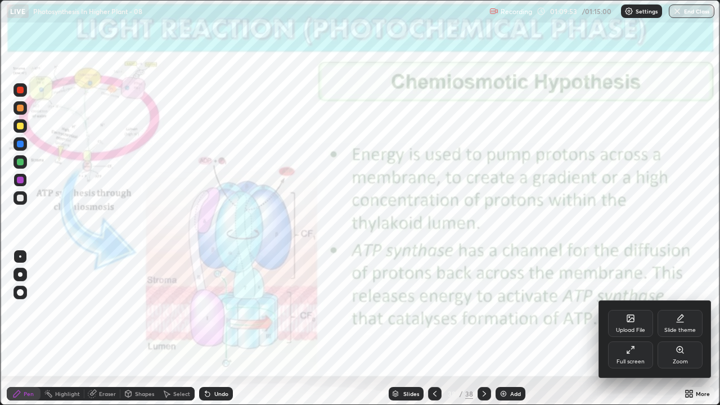
click at [626, 310] on div "Upload File" at bounding box center [630, 331] width 29 height 6
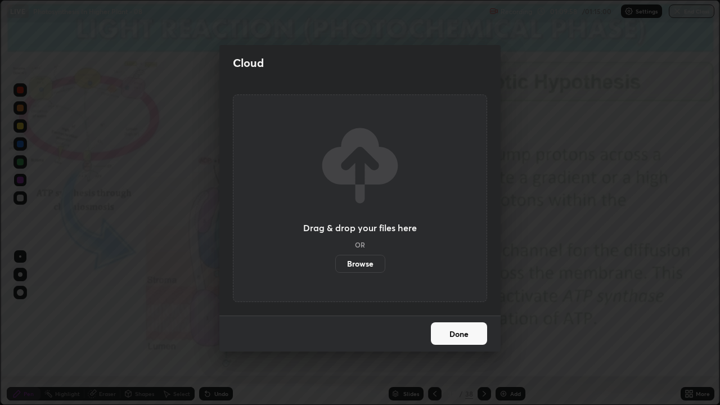
click at [374, 262] on label "Browse" at bounding box center [360, 264] width 50 height 18
click at [335, 262] on input "Browse" at bounding box center [335, 264] width 0 height 18
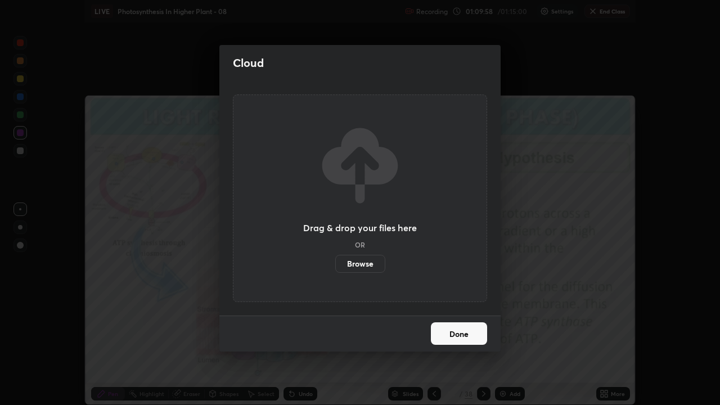
scroll to position [55974, 55564]
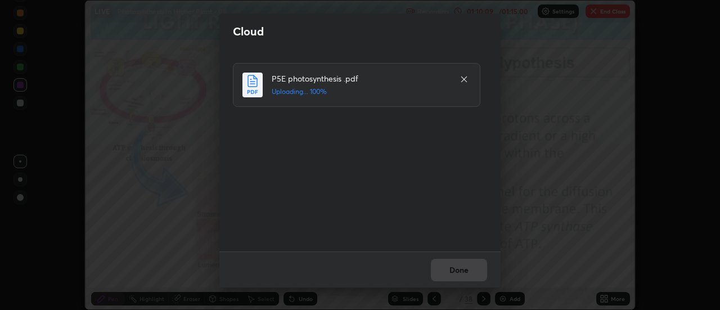
click at [454, 270] on div "Done" at bounding box center [360, 270] width 281 height 36
click at [450, 269] on div "Done" at bounding box center [360, 270] width 281 height 36
click at [450, 270] on button "Done" at bounding box center [459, 270] width 56 height 23
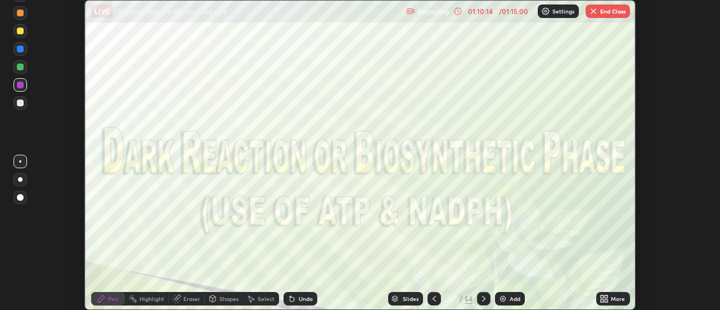
click at [603, 297] on icon at bounding box center [602, 296] width 3 height 3
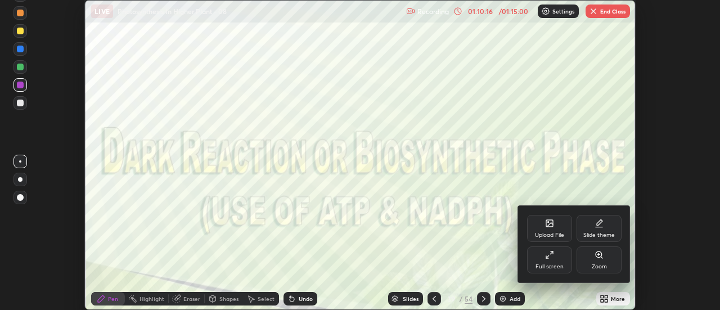
click at [556, 264] on div "Full screen" at bounding box center [550, 267] width 28 height 6
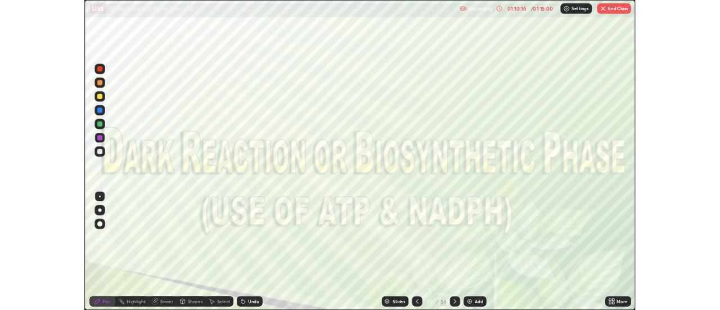
scroll to position [405, 720]
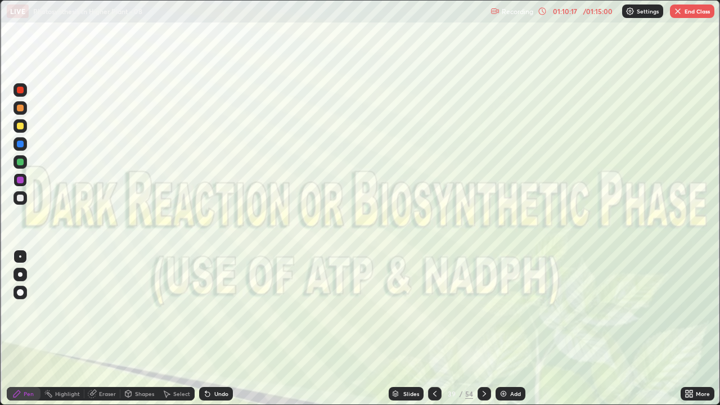
click at [483, 310] on icon at bounding box center [484, 393] width 9 height 9
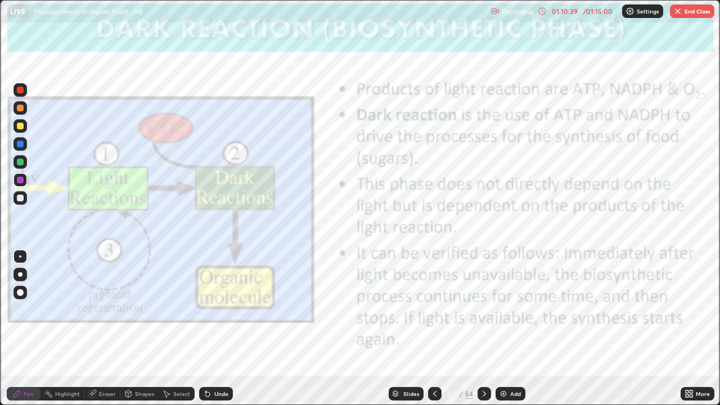
click at [20, 274] on div at bounding box center [20, 274] width 5 height 5
click at [62, 310] on div "Highlight" at bounding box center [67, 394] width 25 height 6
click at [20, 143] on div at bounding box center [20, 144] width 7 height 7
click at [24, 310] on div "Pen" at bounding box center [29, 394] width 10 height 6
click at [483, 310] on icon at bounding box center [484, 393] width 9 height 9
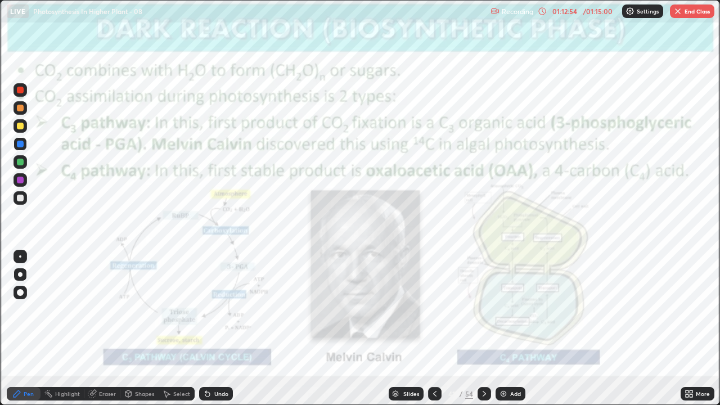
click at [482, 310] on icon at bounding box center [484, 393] width 9 height 9
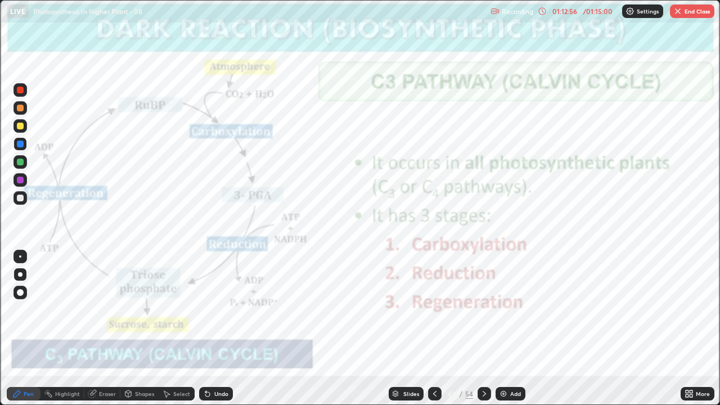
click at [434, 310] on icon at bounding box center [435, 393] width 9 height 9
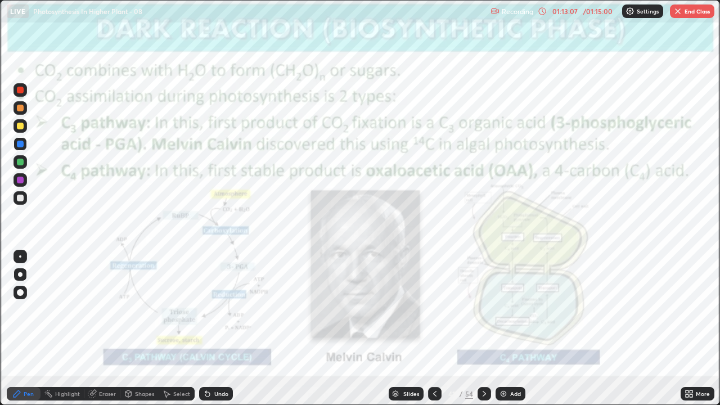
click at [485, 310] on icon at bounding box center [484, 393] width 9 height 9
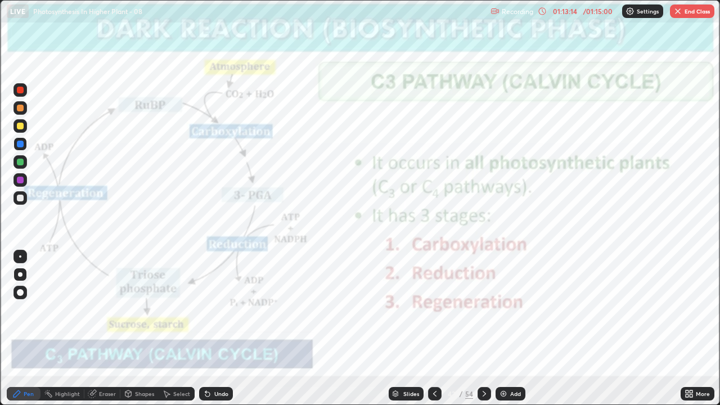
click at [692, 8] on button "End Class" at bounding box center [692, 12] width 44 height 14
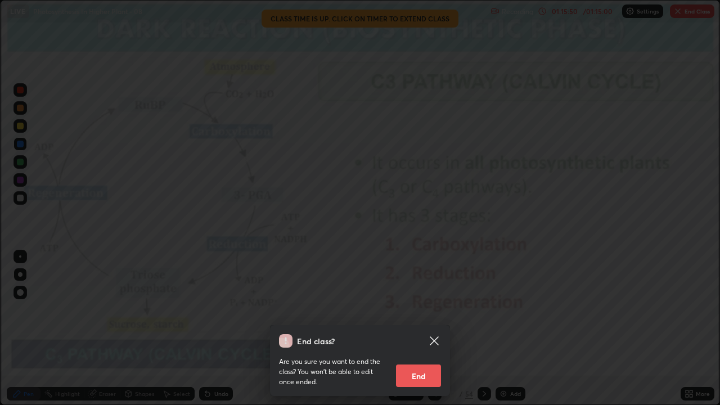
click at [409, 310] on button "End" at bounding box center [418, 376] width 45 height 23
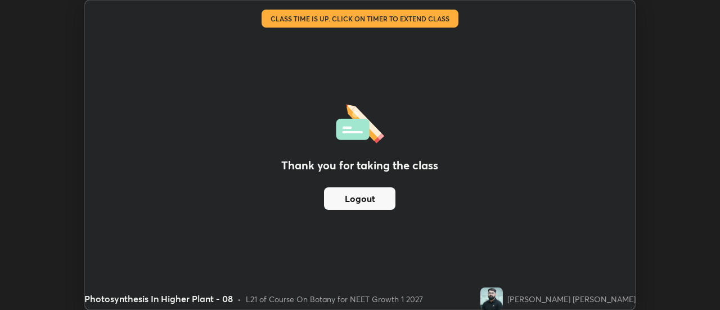
scroll to position [55974, 55564]
